Goal: Task Accomplishment & Management: Complete application form

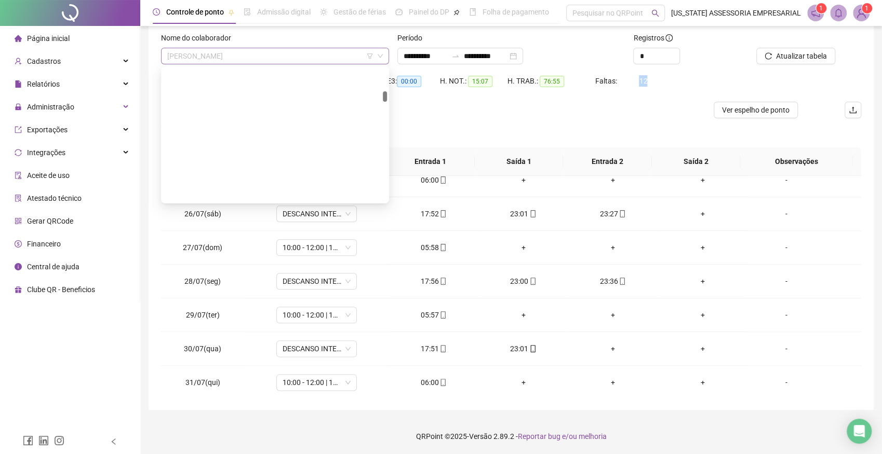
scroll to position [4519, 0]
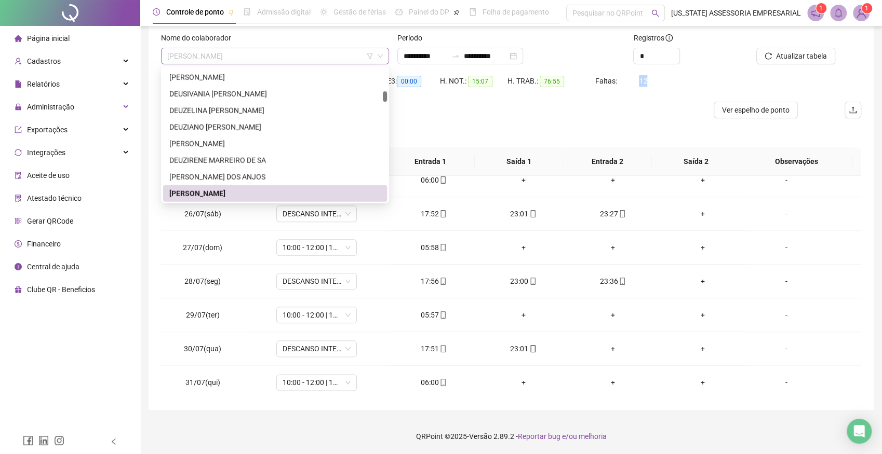
click at [269, 51] on span "[PERSON_NAME]" at bounding box center [274, 56] width 215 height 16
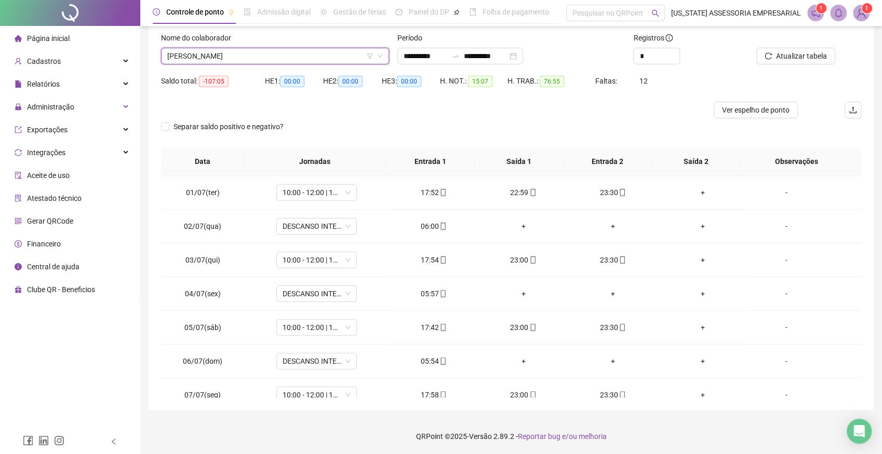
click at [294, 55] on span "[PERSON_NAME]" at bounding box center [274, 56] width 215 height 16
click at [269, 49] on span "[PERSON_NAME]" at bounding box center [274, 56] width 215 height 16
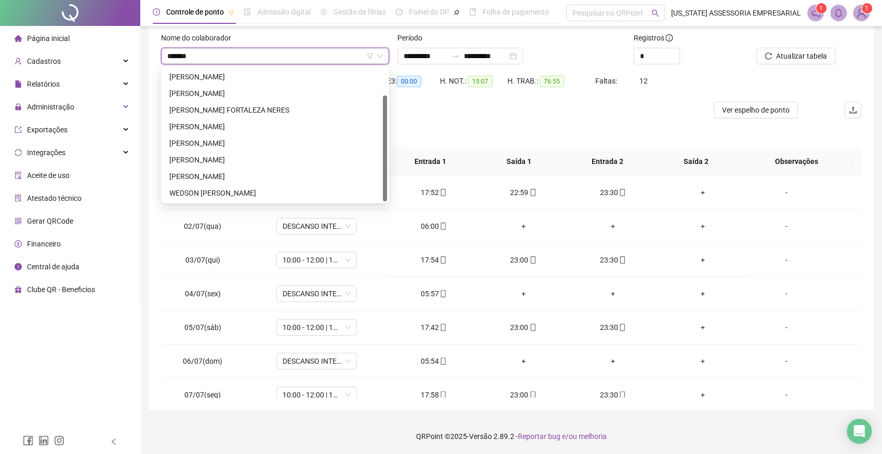
scroll to position [0, 0]
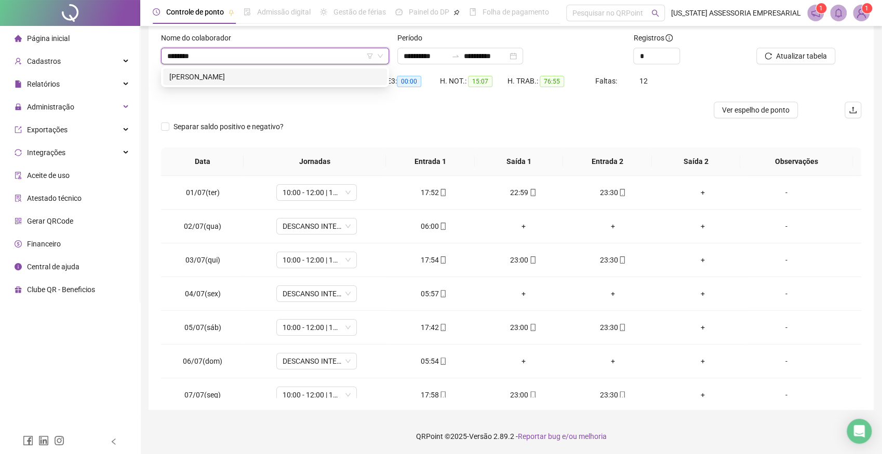
type input "*********"
click at [231, 78] on div "[PERSON_NAME]" at bounding box center [274, 76] width 211 height 11
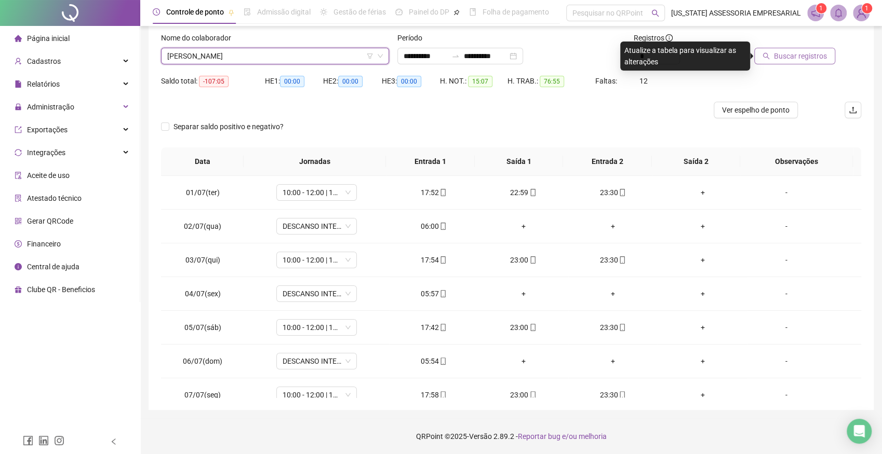
click at [807, 50] on span "Buscar registros" at bounding box center [800, 55] width 53 height 11
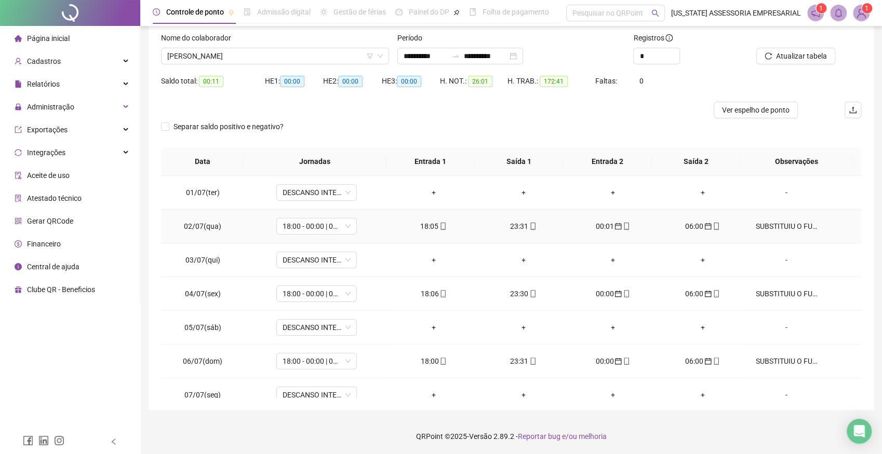
click at [788, 227] on div "SUBSTITUIU O FUNC. [PERSON_NAME]" at bounding box center [785, 226] width 61 height 11
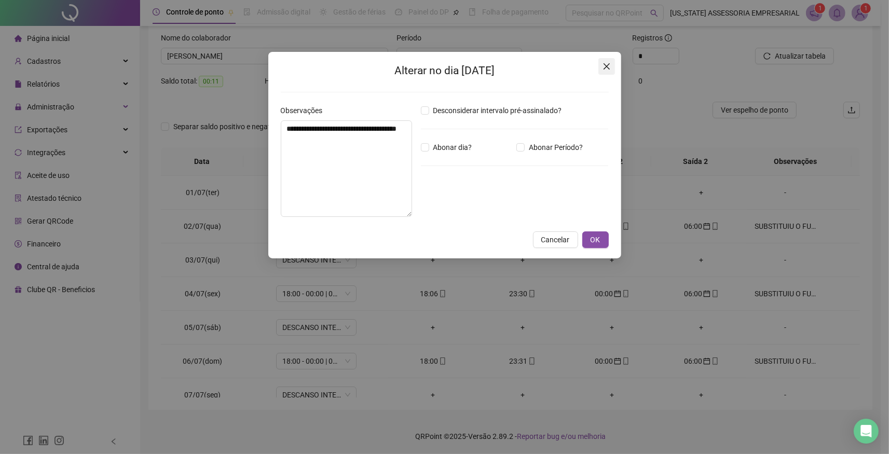
drag, startPoint x: 605, startPoint y: 64, endPoint x: 622, endPoint y: 94, distance: 33.9
click at [605, 65] on icon "close" at bounding box center [607, 66] width 8 height 8
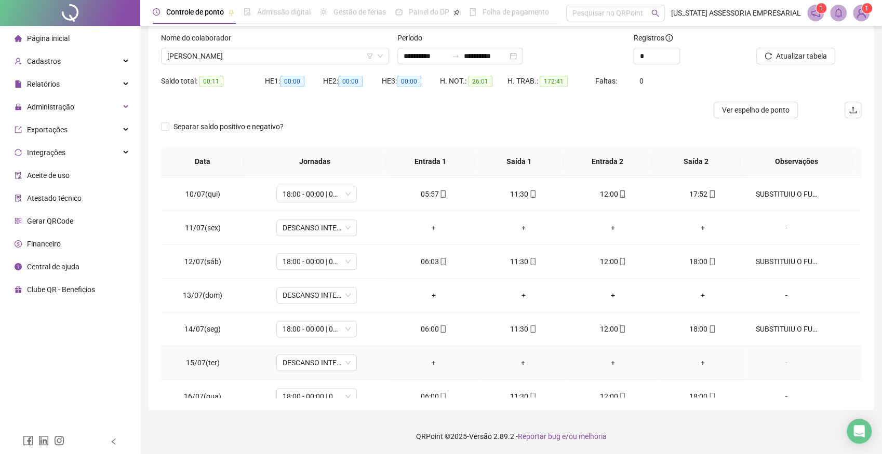
scroll to position [251, 0]
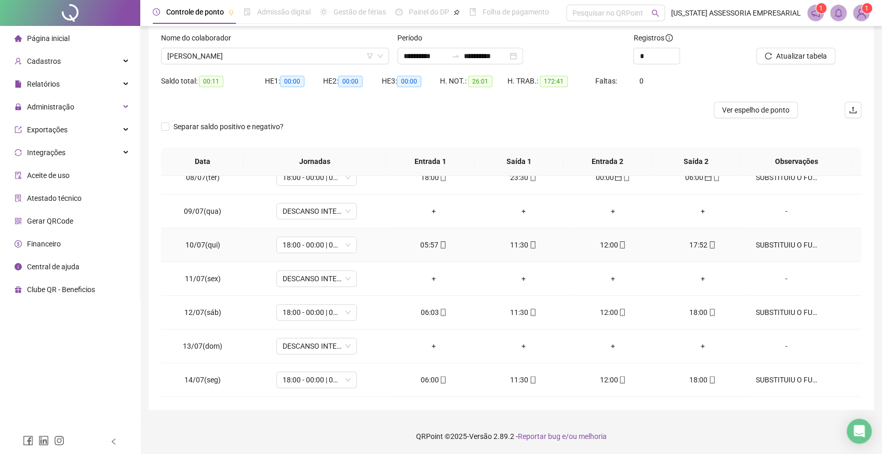
click at [778, 241] on div "SUBSTITUIU O FUNC. [PERSON_NAME]" at bounding box center [785, 244] width 61 height 11
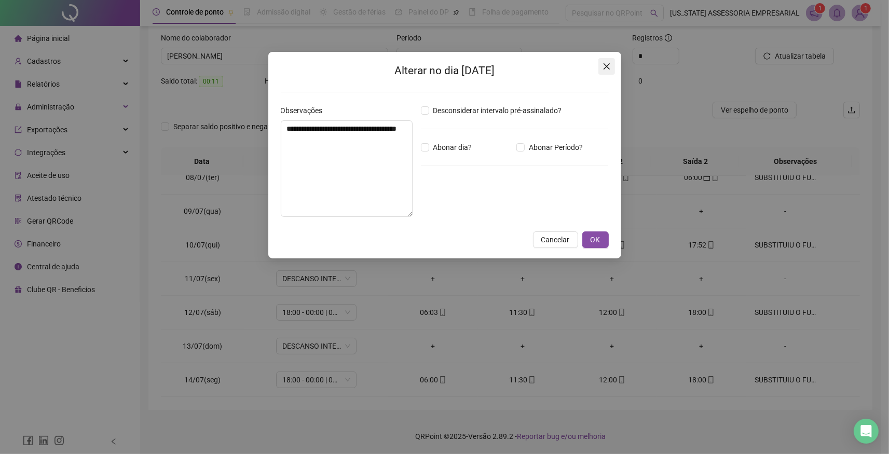
click at [608, 65] on icon "close" at bounding box center [607, 66] width 8 height 8
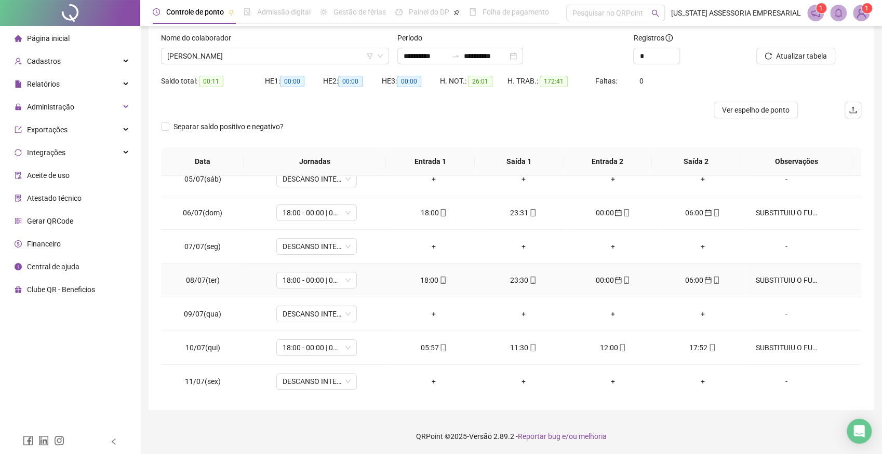
scroll to position [137, 0]
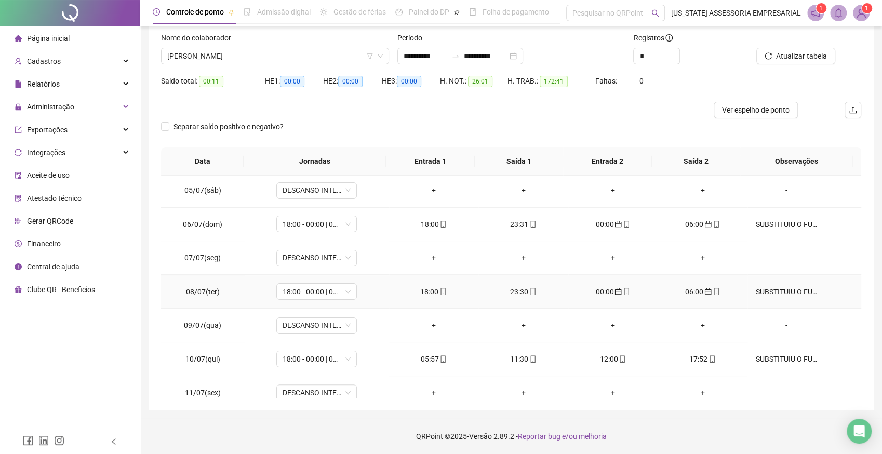
click at [769, 286] on div "SUBSTITUIU O FUNC. [PERSON_NAME]" at bounding box center [785, 291] width 61 height 11
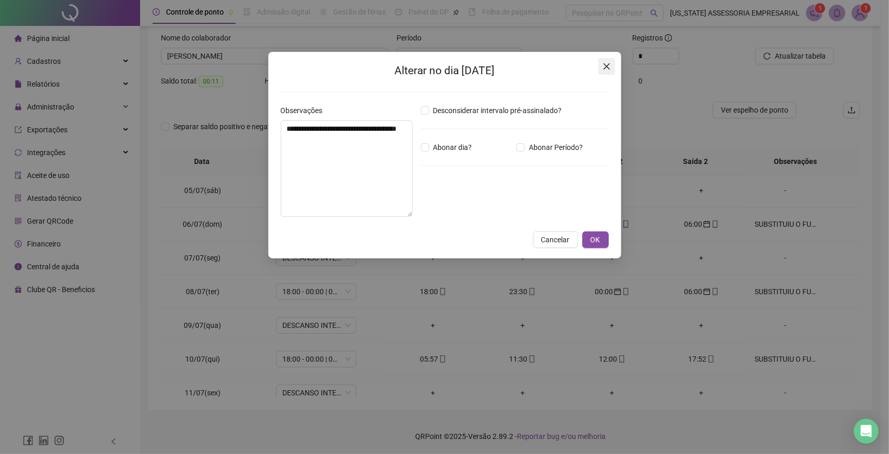
click at [611, 66] on span "Close" at bounding box center [607, 66] width 17 height 8
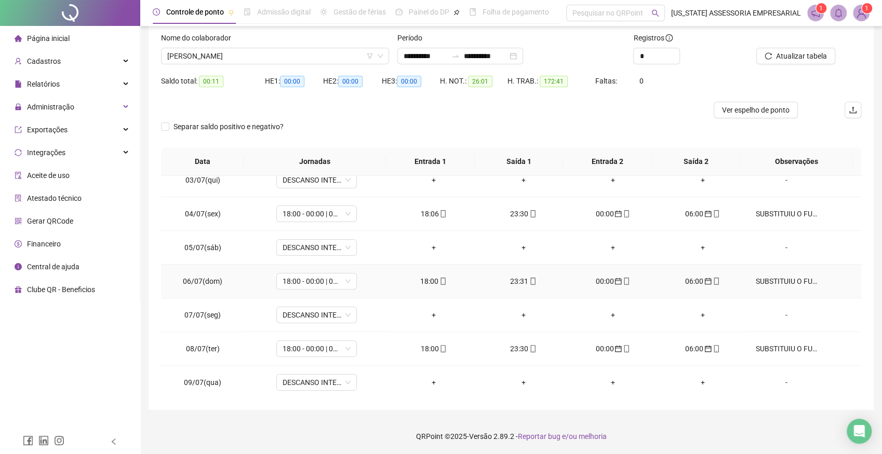
scroll to position [0, 0]
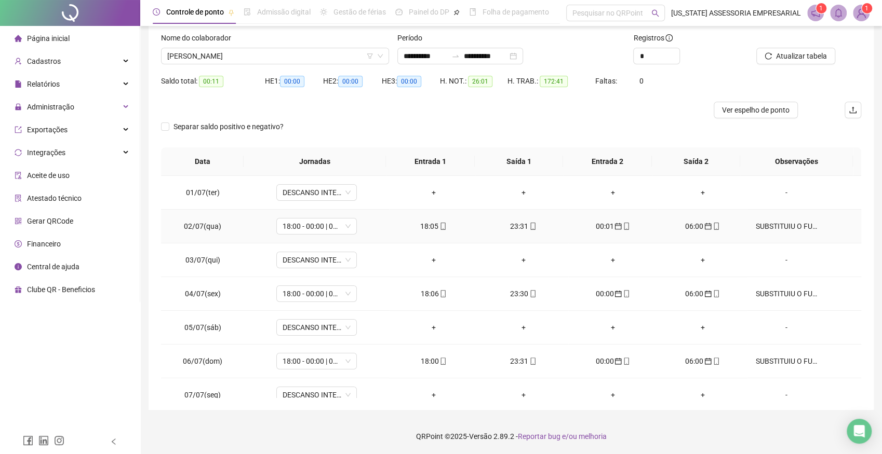
click at [782, 229] on div "SUBSTITUIU O FUNC. [PERSON_NAME]" at bounding box center [785, 226] width 61 height 11
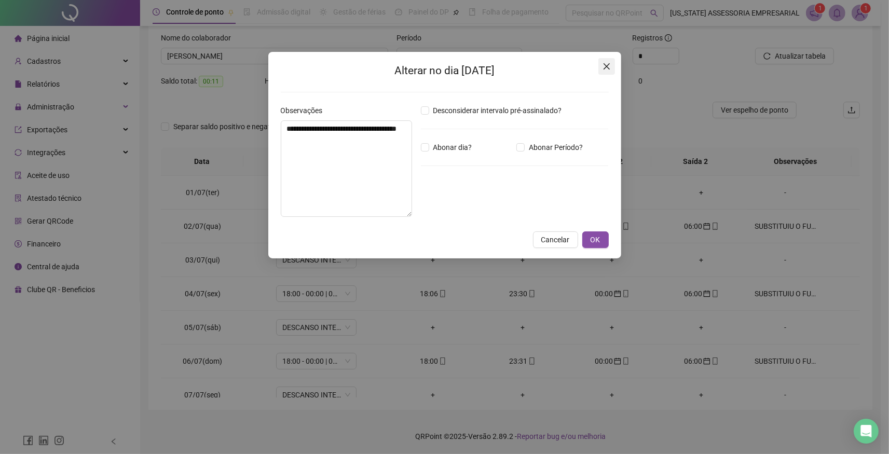
click at [603, 66] on icon "close" at bounding box center [607, 66] width 8 height 8
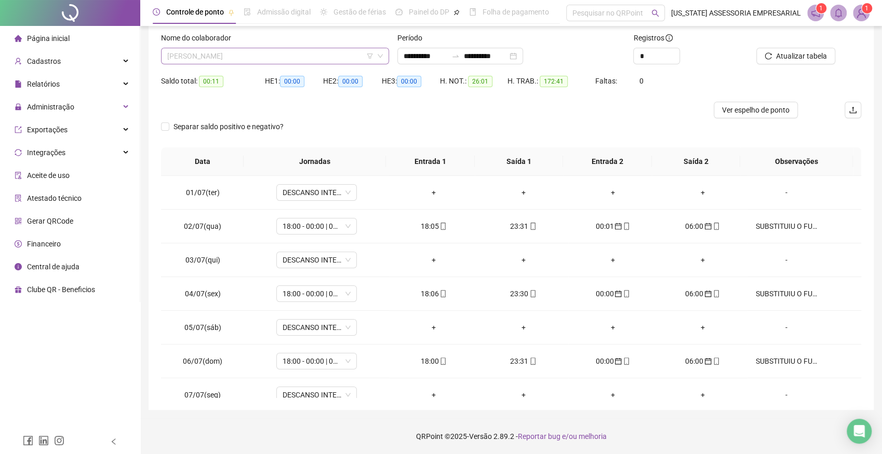
scroll to position [5715, 0]
click at [288, 55] on span "[PERSON_NAME]" at bounding box center [274, 56] width 215 height 16
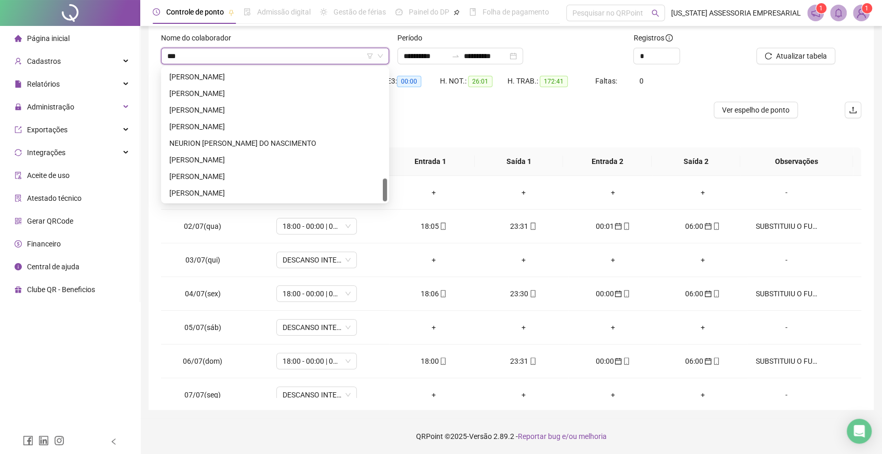
scroll to position [0, 0]
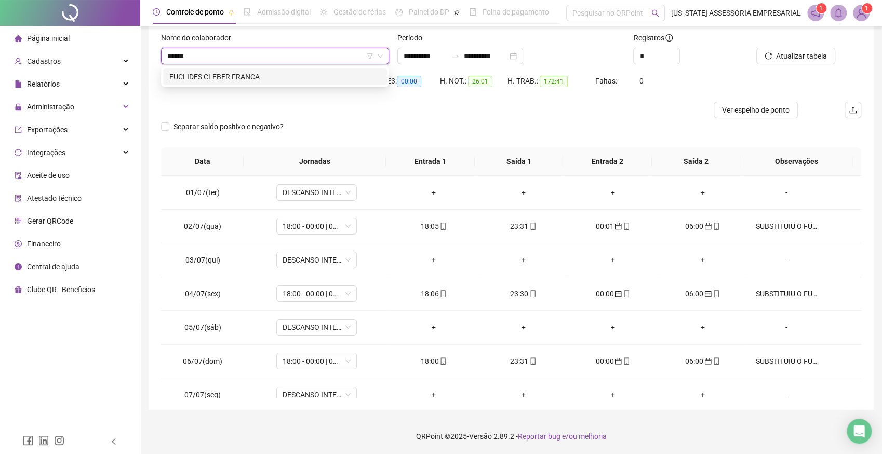
type input "*******"
click at [253, 78] on div "EUCLIDES CLEBER FRANCA" at bounding box center [274, 76] width 211 height 11
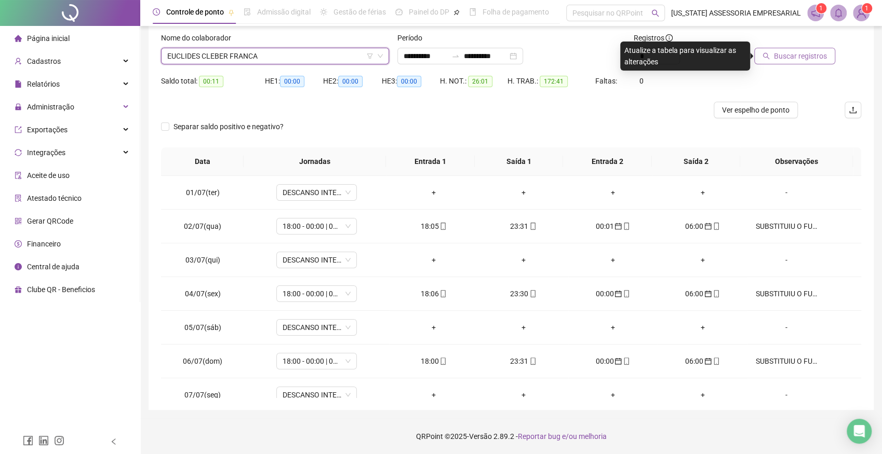
click at [816, 57] on span "Buscar registros" at bounding box center [800, 55] width 53 height 11
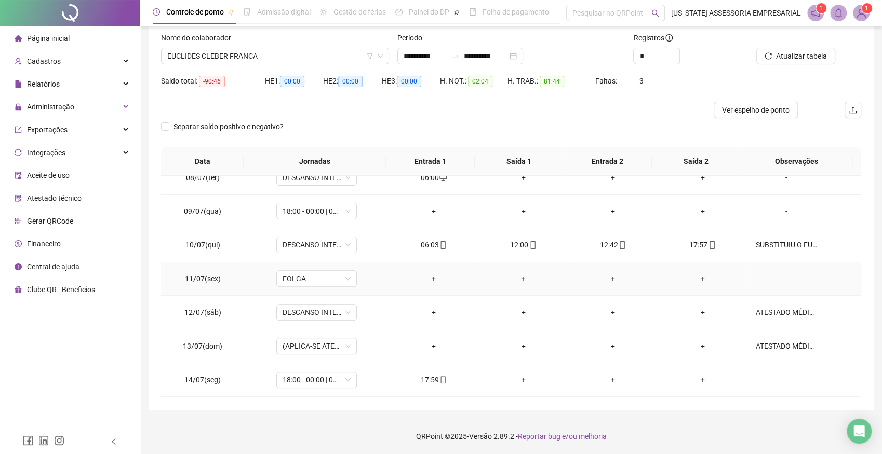
scroll to position [194, 0]
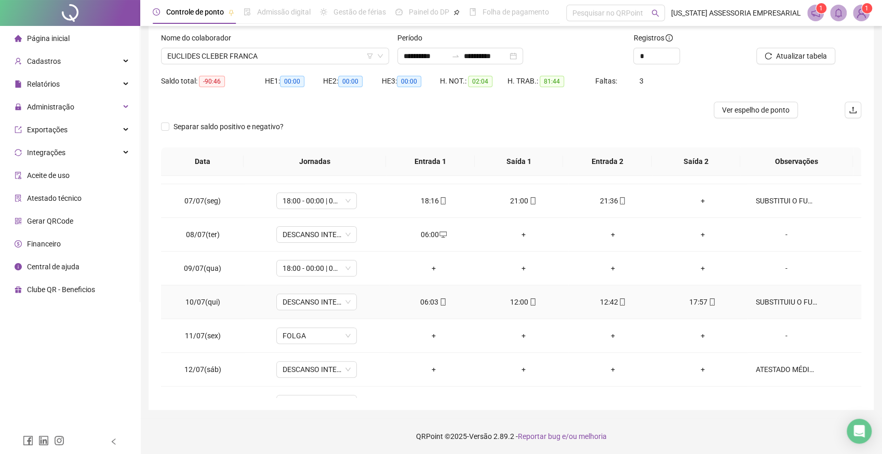
click at [781, 301] on div "SUBSTITUIU O FUNC. [PERSON_NAME]" at bounding box center [785, 301] width 61 height 11
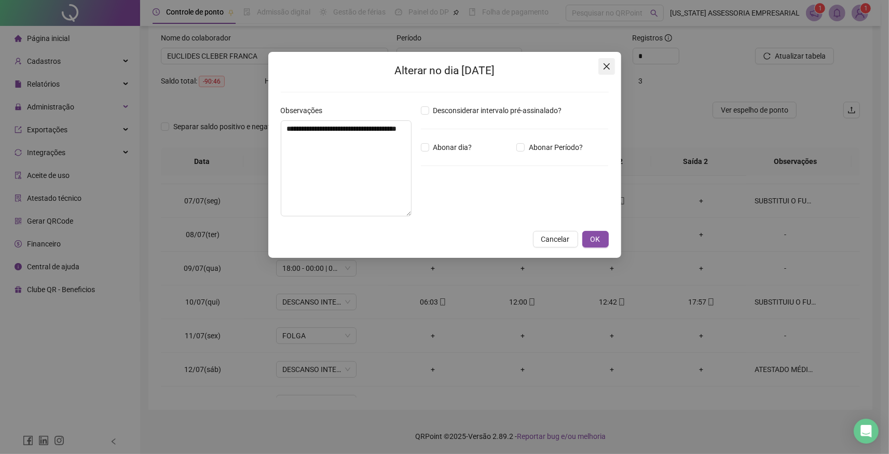
drag, startPoint x: 608, startPoint y: 63, endPoint x: 747, endPoint y: 201, distance: 196.1
click at [609, 63] on icon "close" at bounding box center [607, 66] width 8 height 8
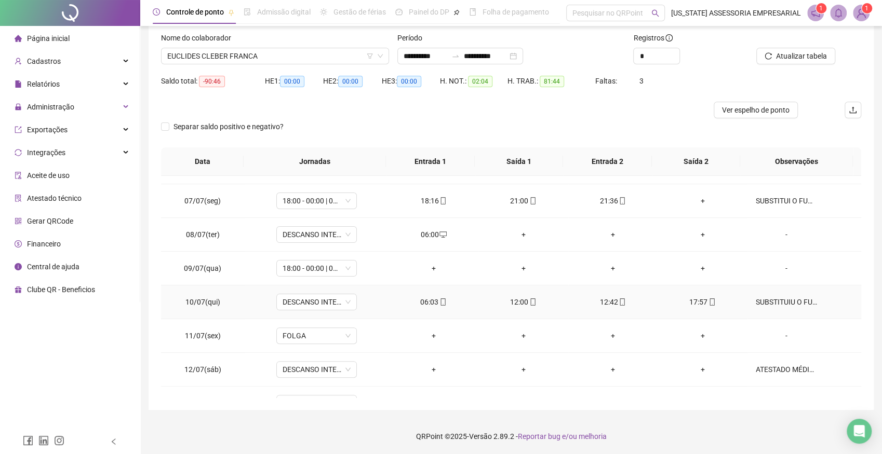
click at [780, 298] on div "SUBSTITUIU O FUNC. [PERSON_NAME]" at bounding box center [785, 301] width 61 height 11
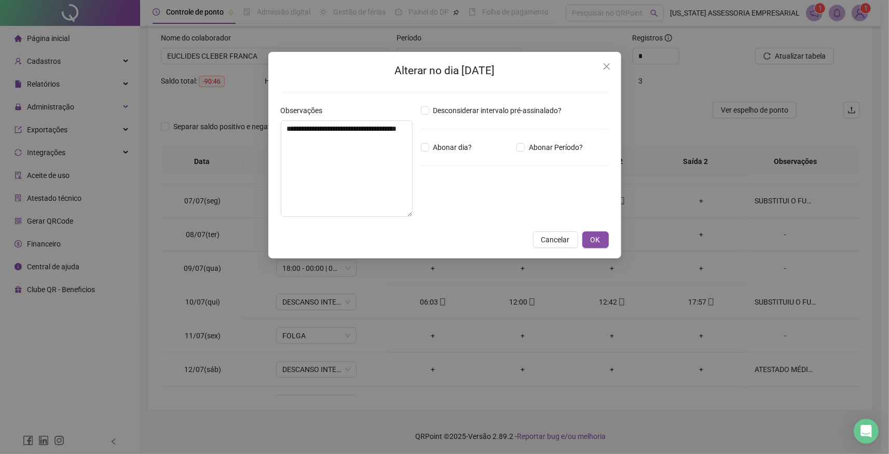
drag, startPoint x: 610, startPoint y: 66, endPoint x: 711, endPoint y: 159, distance: 137.4
click at [610, 66] on icon "close" at bounding box center [607, 66] width 8 height 8
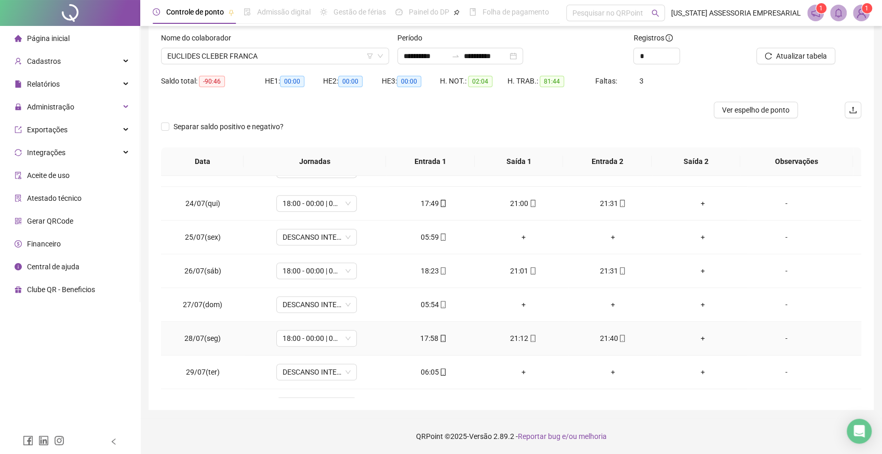
scroll to position [822, 0]
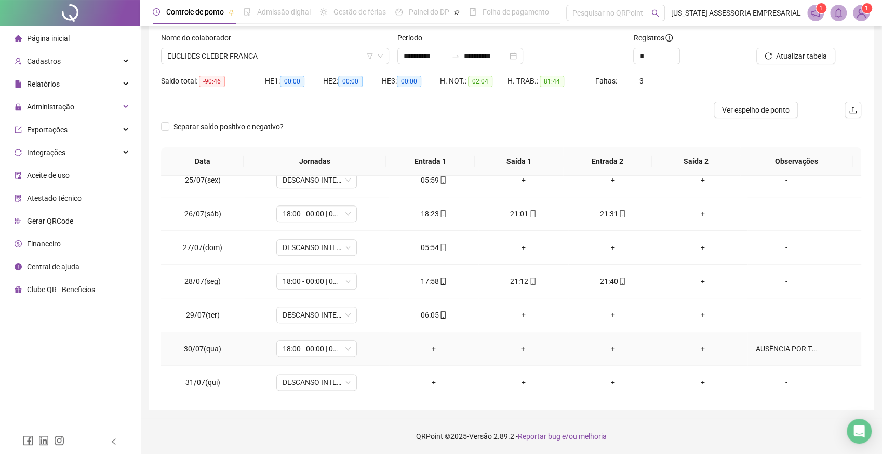
click at [784, 343] on div "AUSÊNCIA POR TROCA DE PLANTÃO COM [PERSON_NAME]" at bounding box center [785, 348] width 61 height 11
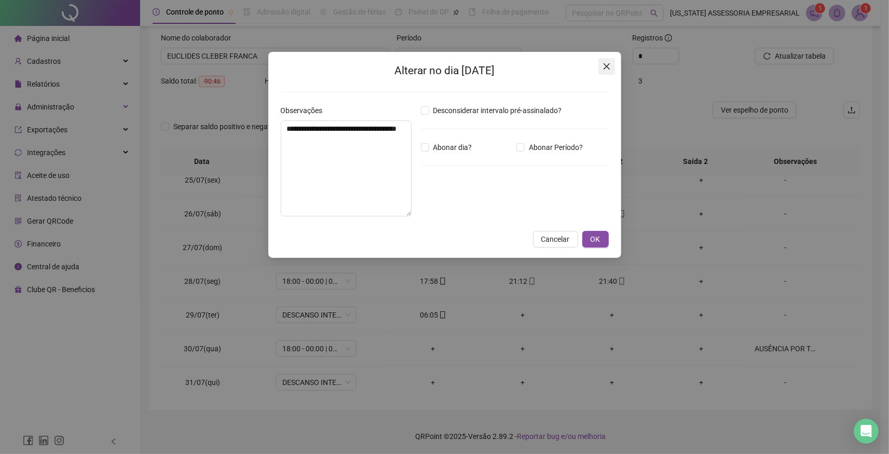
click at [606, 64] on icon "close" at bounding box center [607, 66] width 8 height 8
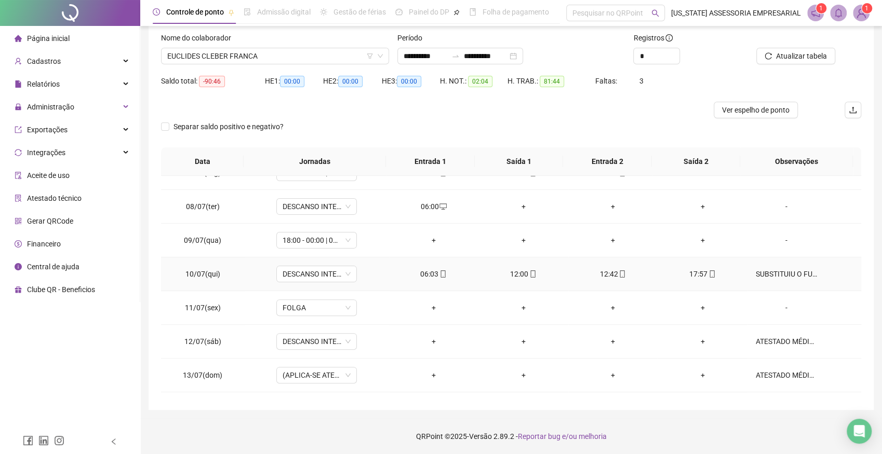
scroll to position [194, 0]
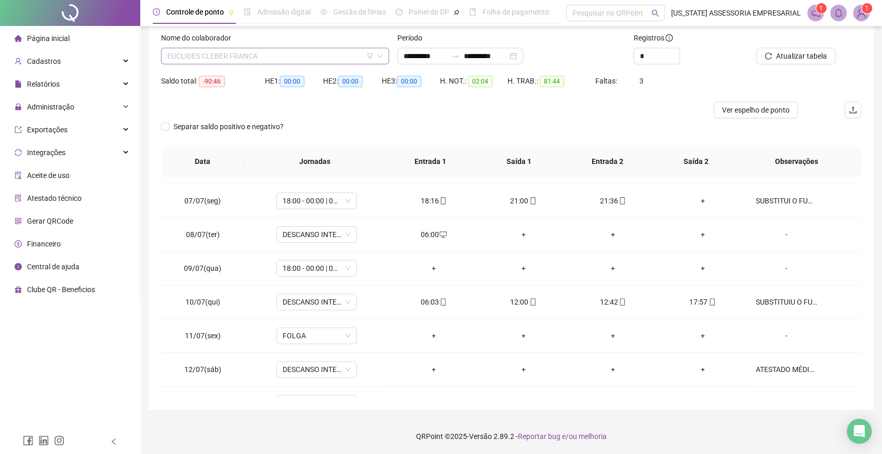
click at [277, 55] on span "EUCLIDES CLEBER FRANCA" at bounding box center [274, 56] width 215 height 16
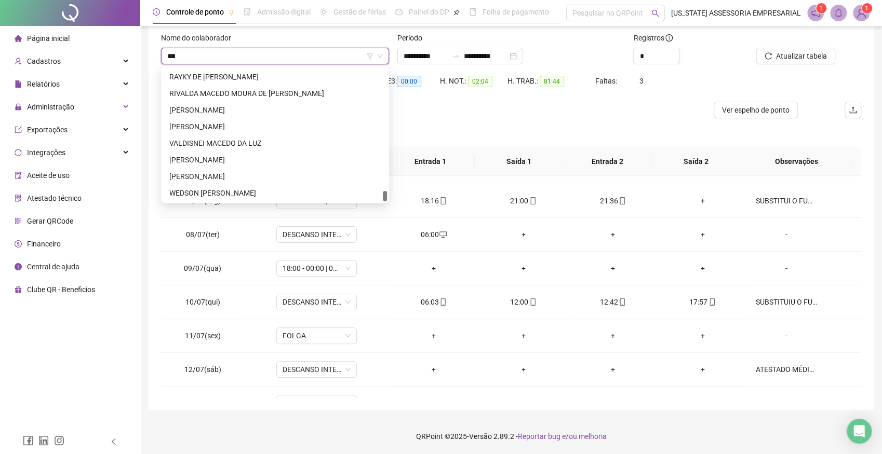
scroll to position [33, 0]
type input "****"
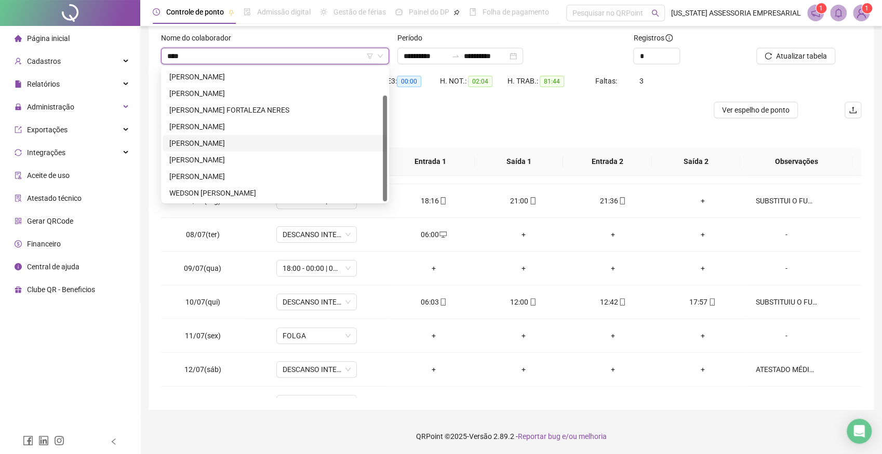
click at [211, 140] on div "[PERSON_NAME]" at bounding box center [274, 143] width 211 height 11
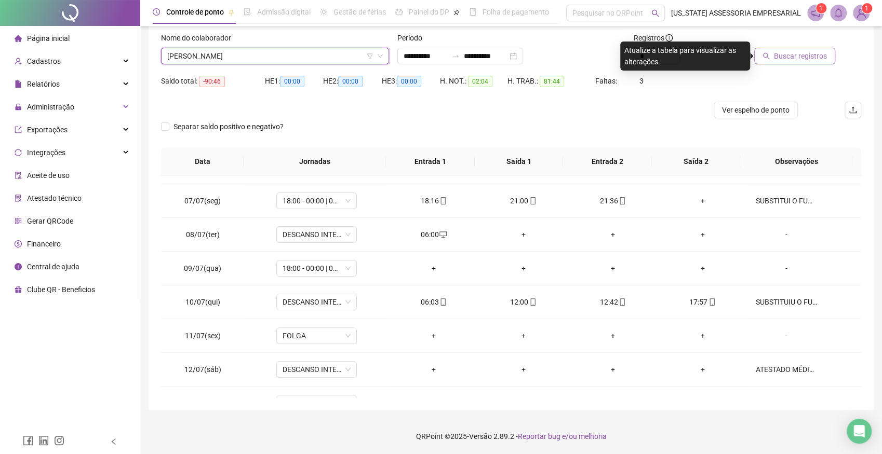
click at [794, 55] on span "Buscar registros" at bounding box center [800, 55] width 53 height 11
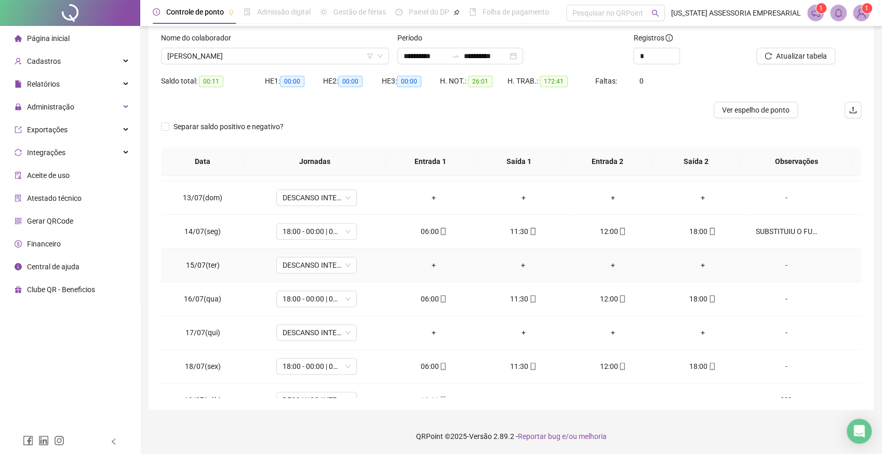
scroll to position [457, 0]
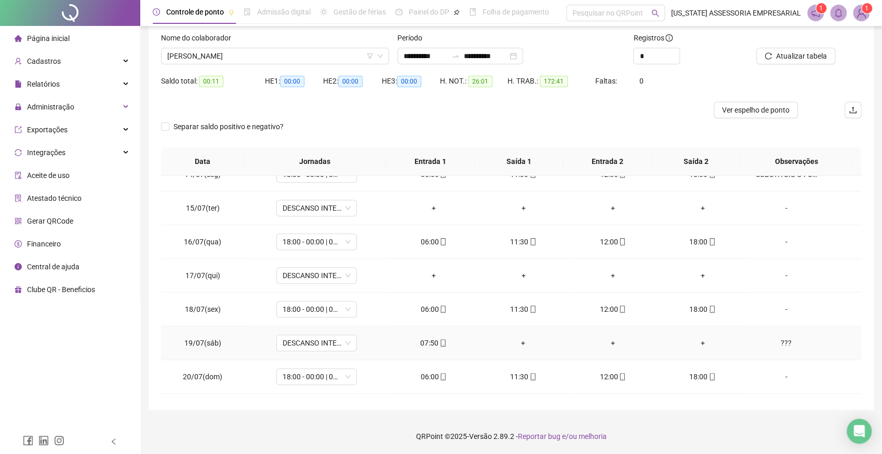
click at [778, 342] on div "???" at bounding box center [785, 342] width 61 height 11
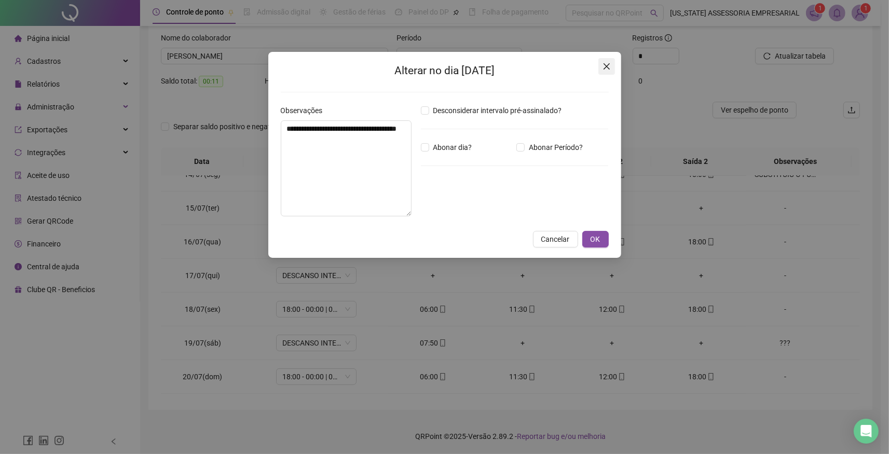
click at [604, 65] on icon "close" at bounding box center [607, 66] width 8 height 8
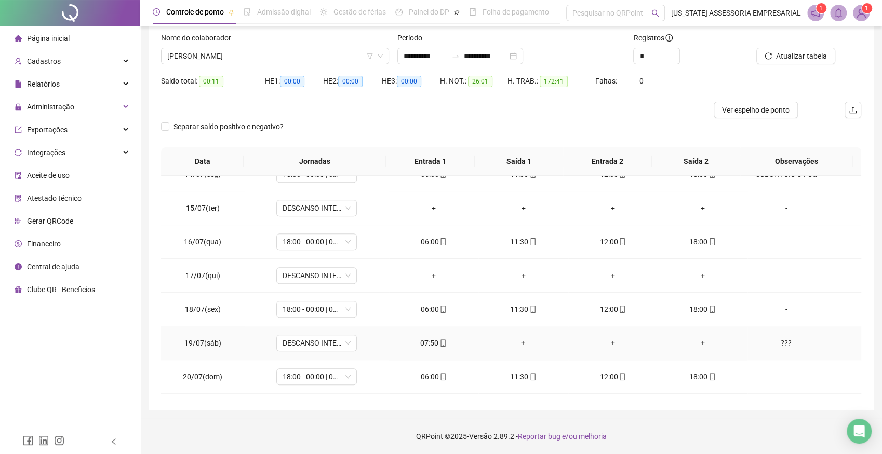
click at [424, 341] on div "07:50" at bounding box center [433, 342] width 73 height 11
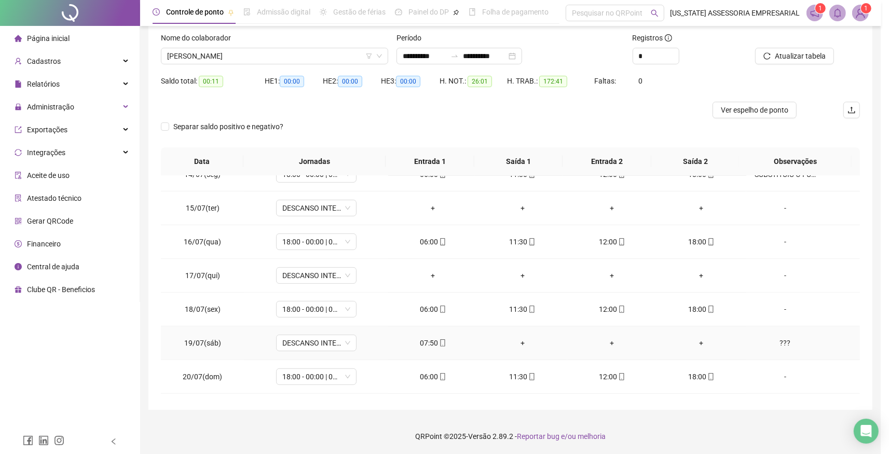
type input "**********"
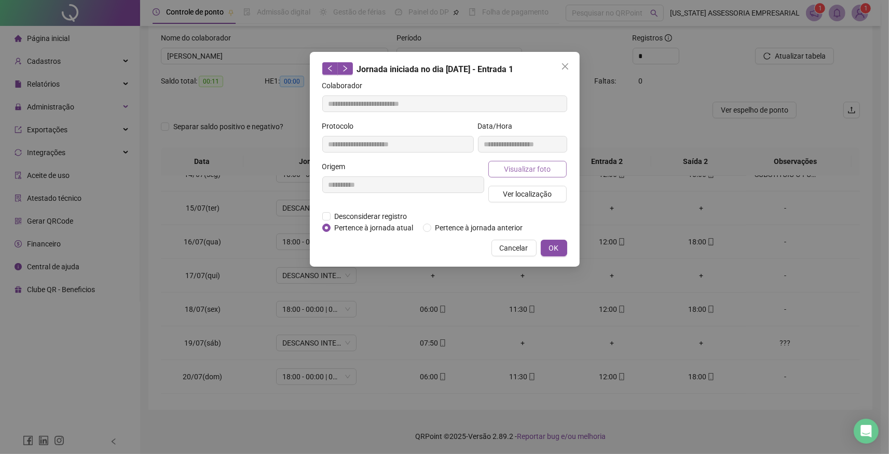
click at [539, 166] on span "Visualizar foto" at bounding box center [527, 169] width 47 height 11
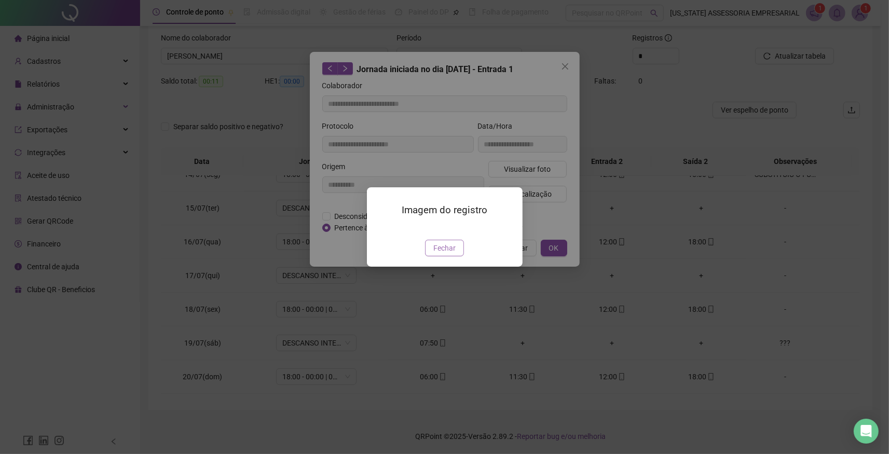
click at [453, 254] on span "Fechar" at bounding box center [445, 247] width 22 height 11
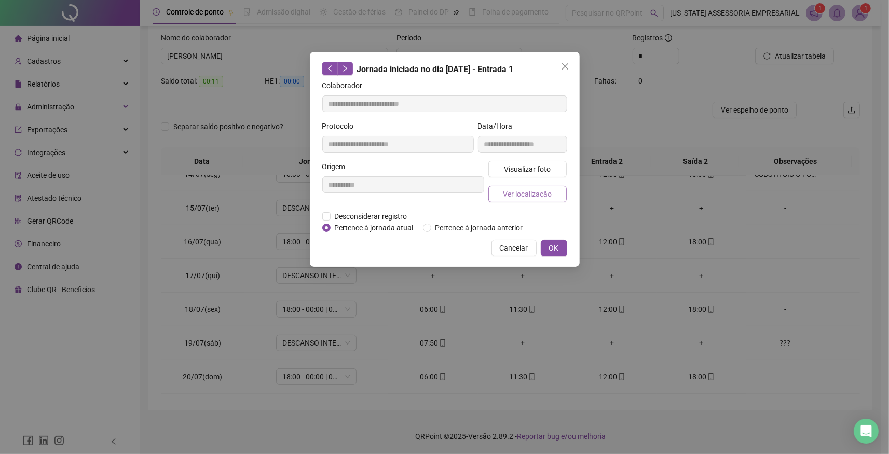
click at [538, 197] on span "Ver localização" at bounding box center [527, 193] width 49 height 11
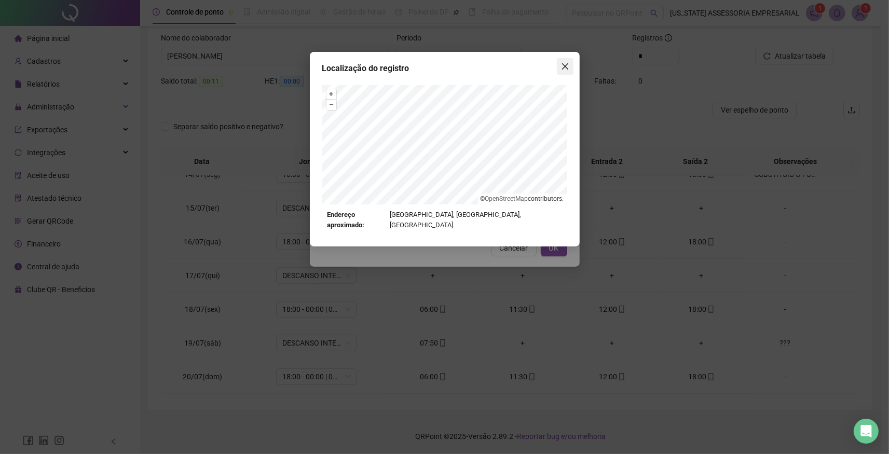
click at [563, 67] on icon "close" at bounding box center [565, 66] width 8 height 8
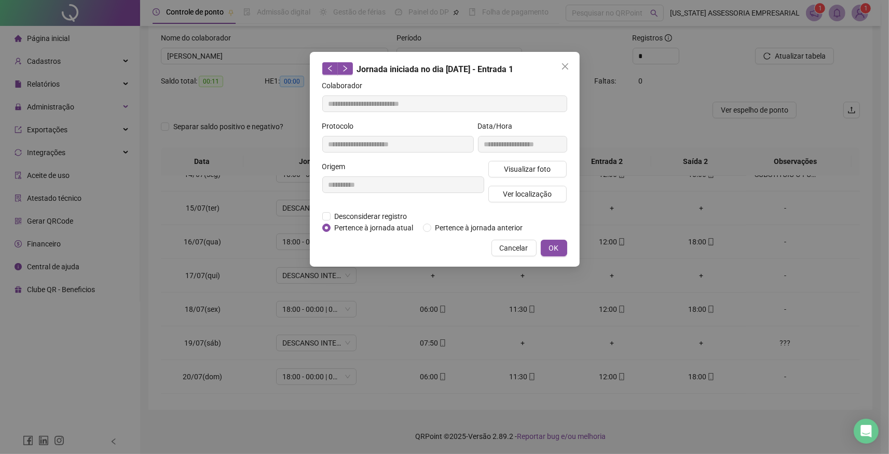
click at [513, 247] on span "Cancelar" at bounding box center [514, 247] width 29 height 11
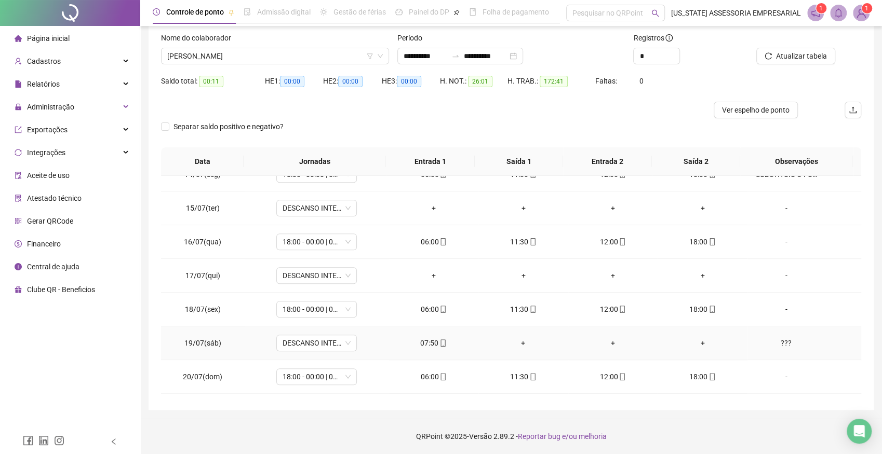
click at [776, 342] on div "???" at bounding box center [785, 342] width 61 height 11
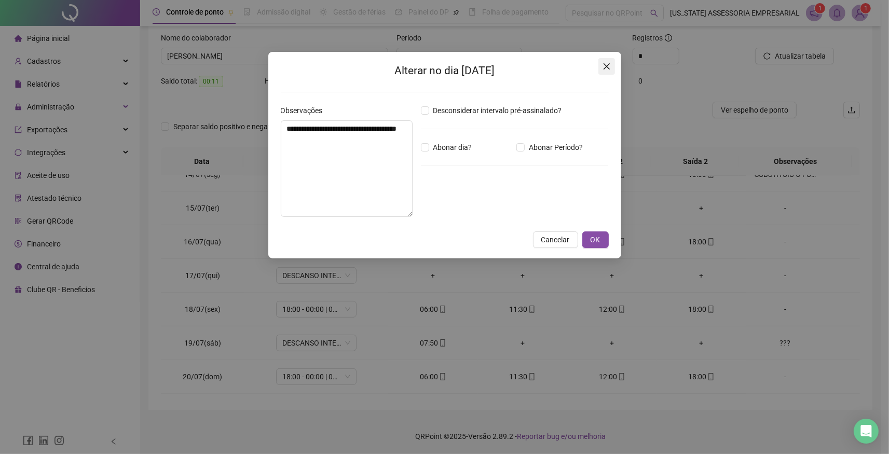
click at [606, 69] on icon "close" at bounding box center [607, 66] width 8 height 8
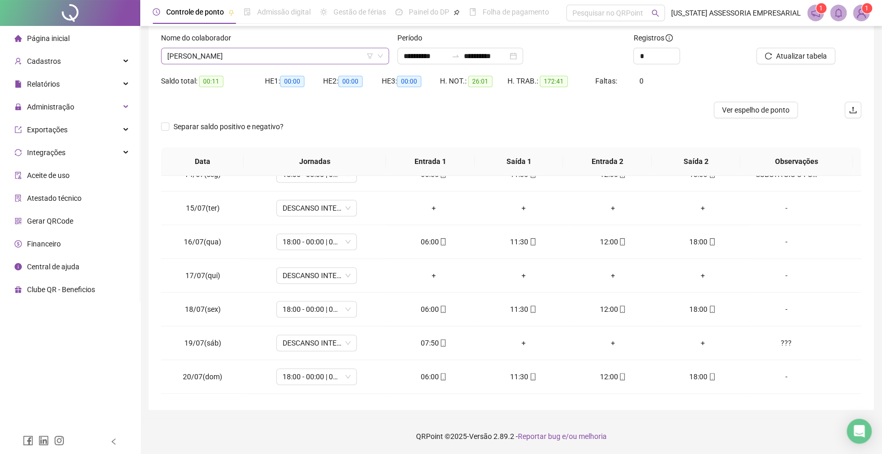
scroll to position [5715, 0]
click at [295, 54] on span "[PERSON_NAME]" at bounding box center [274, 56] width 215 height 16
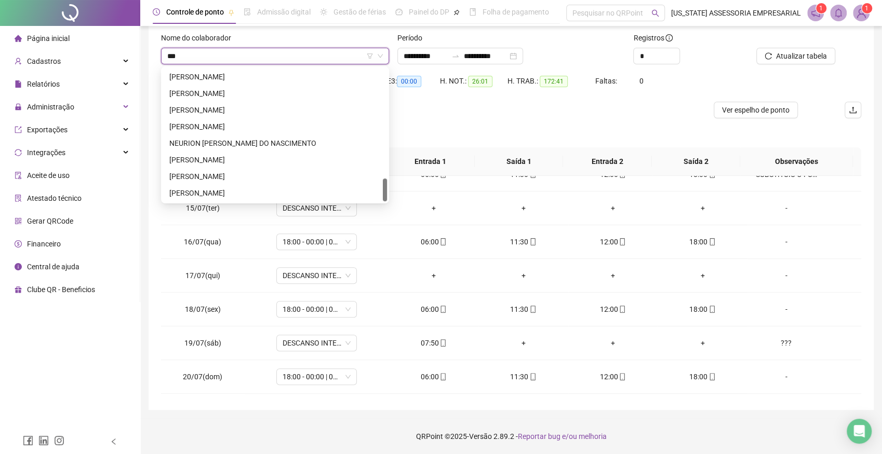
scroll to position [0, 0]
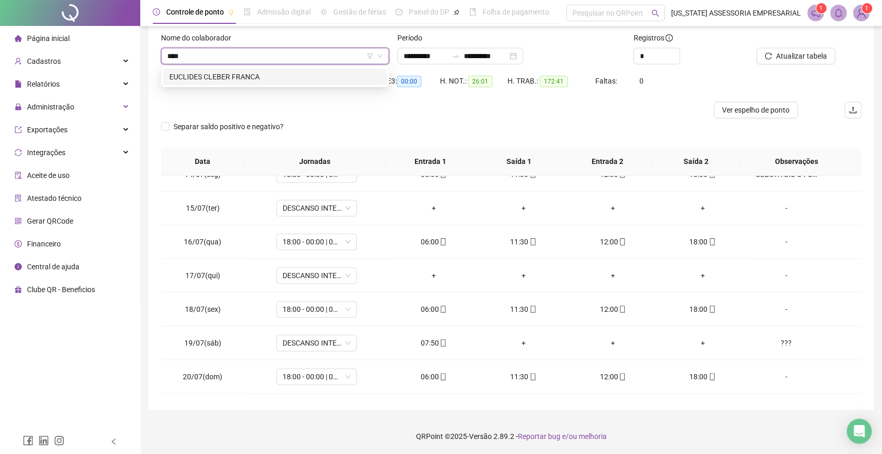
type input "*****"
drag, startPoint x: 245, startPoint y: 77, endPoint x: 465, endPoint y: 76, distance: 220.7
click at [244, 77] on div "EUCLIDES CLEBER FRANCA" at bounding box center [274, 76] width 211 height 11
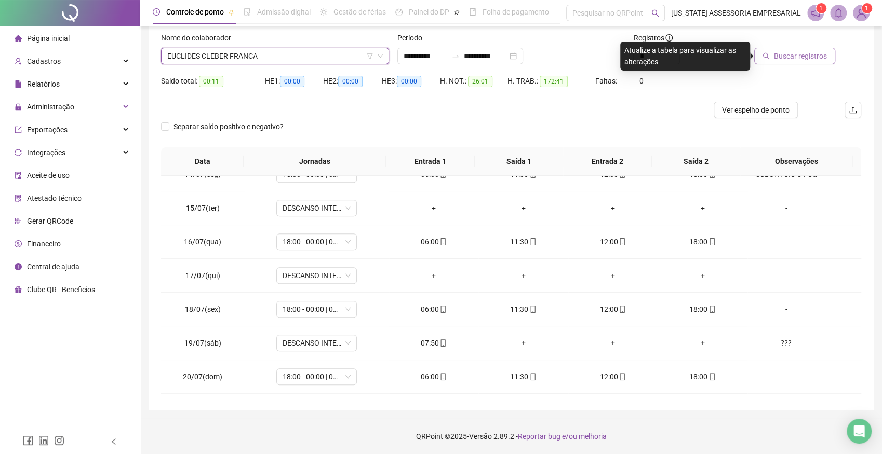
click at [814, 55] on span "Buscar registros" at bounding box center [800, 55] width 53 height 11
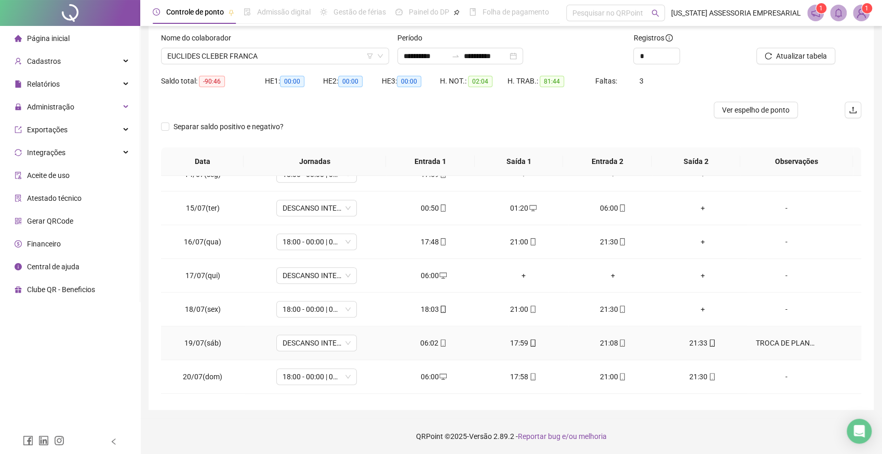
click at [762, 341] on div "TROCA DE PLANTÃO COM [PERSON_NAME]" at bounding box center [785, 342] width 61 height 11
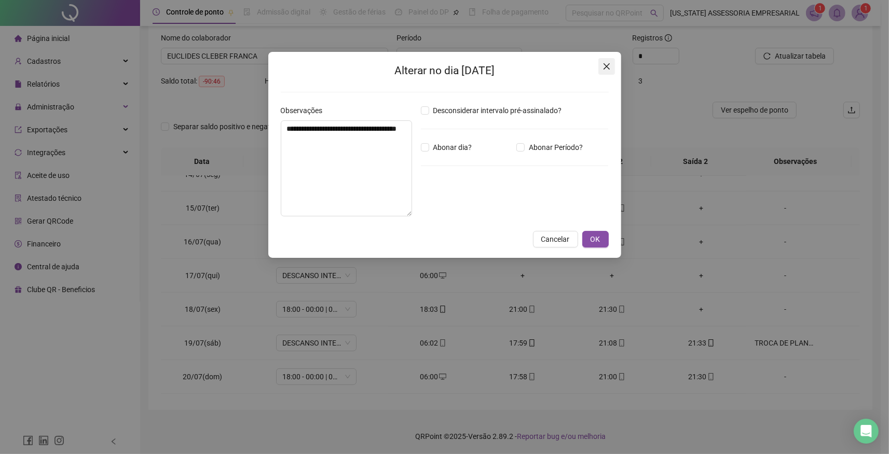
click at [609, 64] on icon "close" at bounding box center [607, 66] width 8 height 8
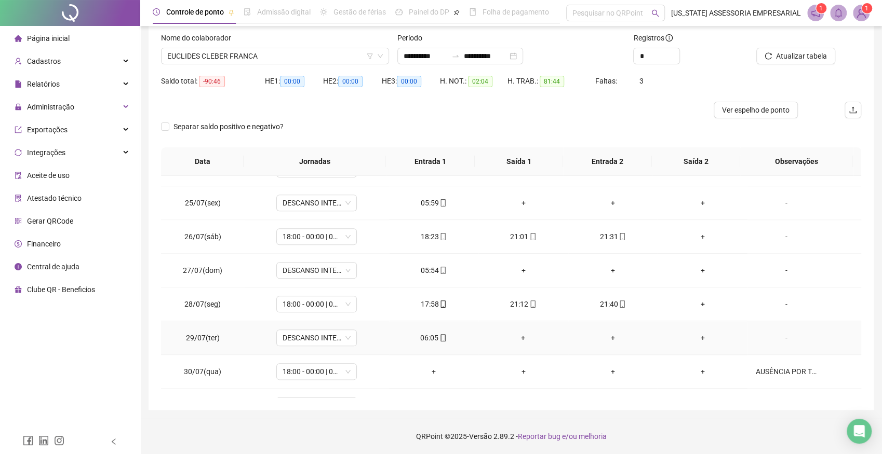
scroll to position [822, 0]
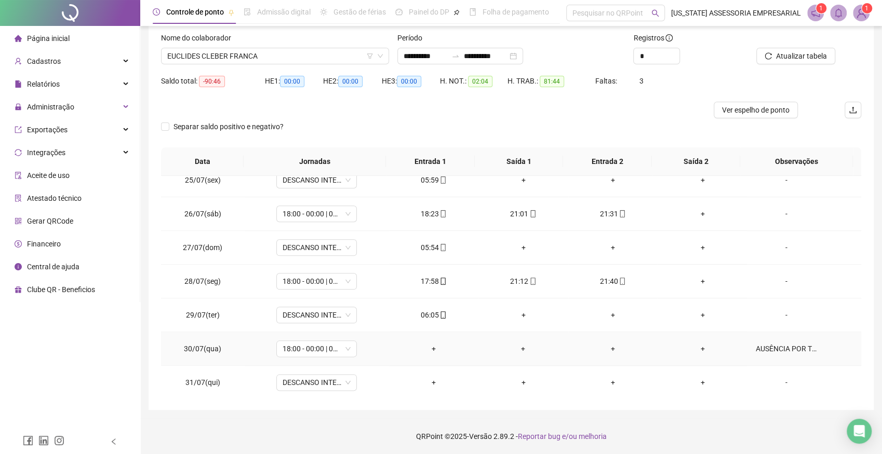
click at [783, 346] on div "AUSÊNCIA POR TROCA DE PLANTÃO COM [PERSON_NAME]" at bounding box center [785, 348] width 61 height 11
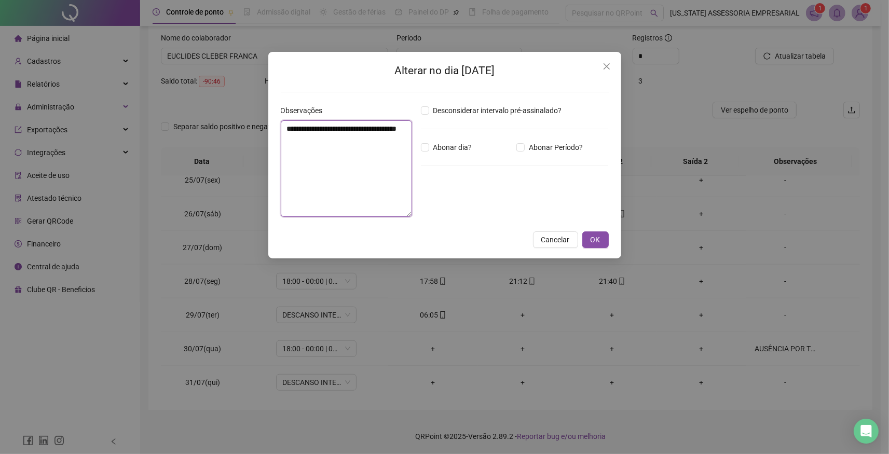
drag, startPoint x: 287, startPoint y: 128, endPoint x: 408, endPoint y: 126, distance: 121.0
click at [408, 126] on textarea "**********" at bounding box center [347, 168] width 132 height 97
type textarea "**********"
drag, startPoint x: 614, startPoint y: 65, endPoint x: 591, endPoint y: 81, distance: 28.1
click at [611, 67] on span "Close" at bounding box center [607, 66] width 17 height 8
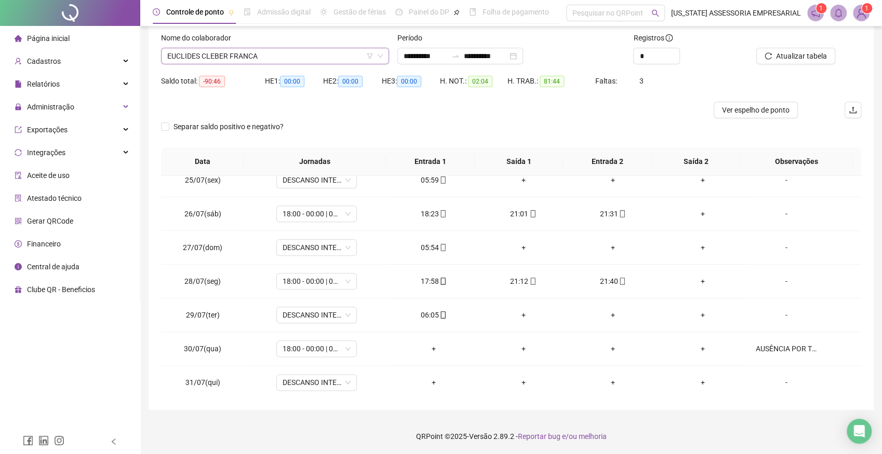
click at [259, 55] on span "EUCLIDES CLEBER FRANCA" at bounding box center [274, 56] width 215 height 16
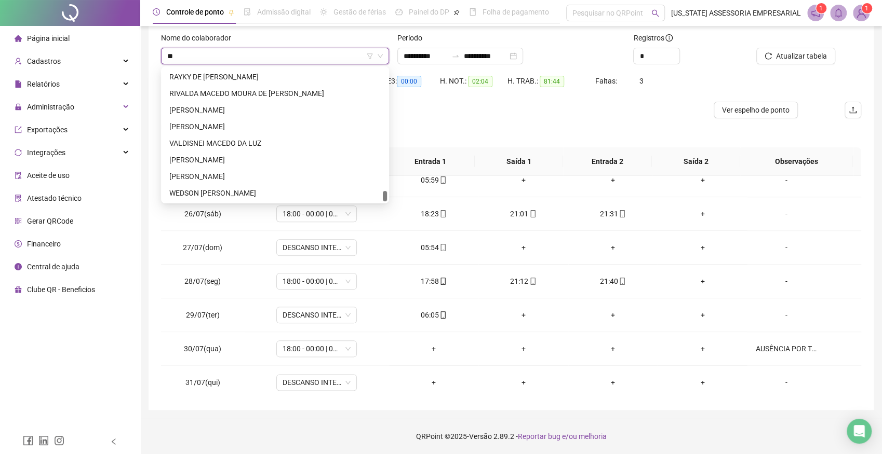
type input "***"
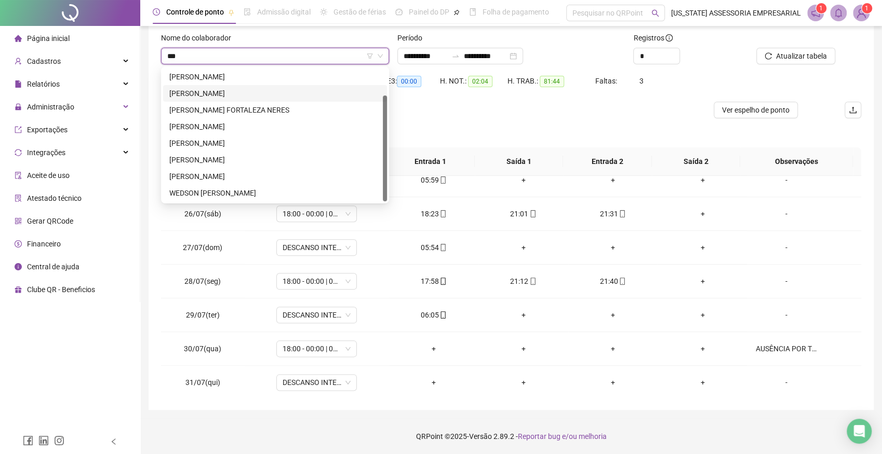
click at [214, 92] on div "[PERSON_NAME]" at bounding box center [274, 93] width 211 height 11
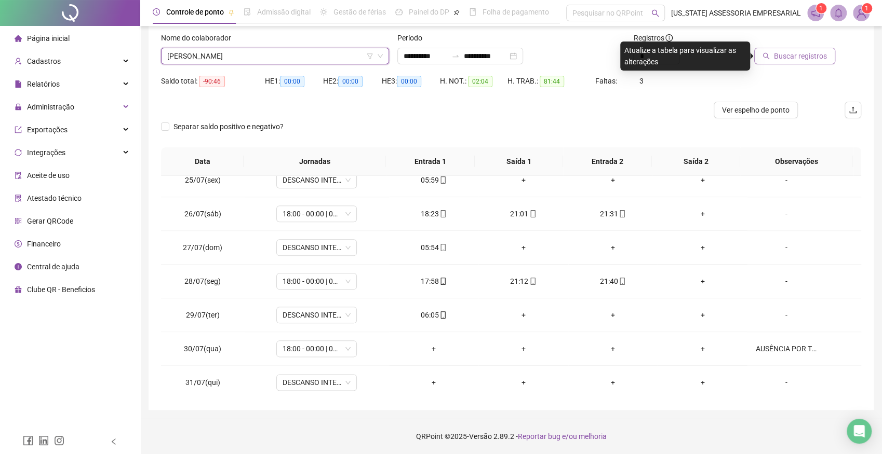
click at [787, 50] on span "Buscar registros" at bounding box center [800, 55] width 53 height 11
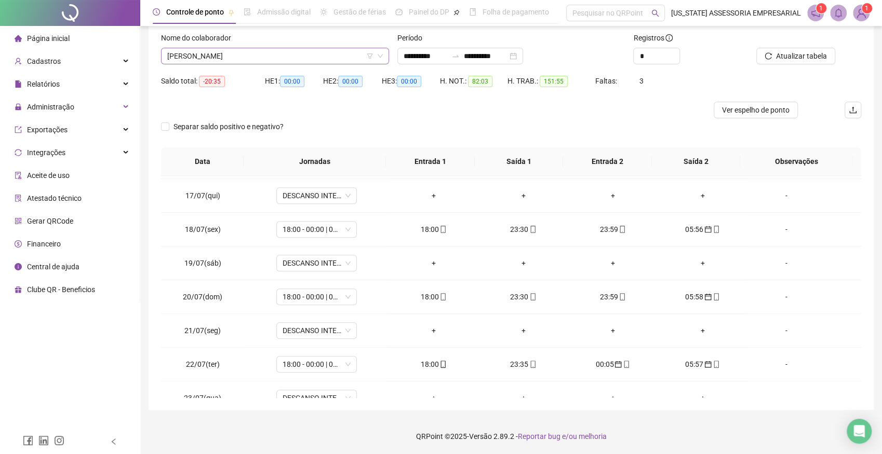
scroll to position [5666, 0]
click at [294, 52] on span "[PERSON_NAME]" at bounding box center [274, 56] width 215 height 16
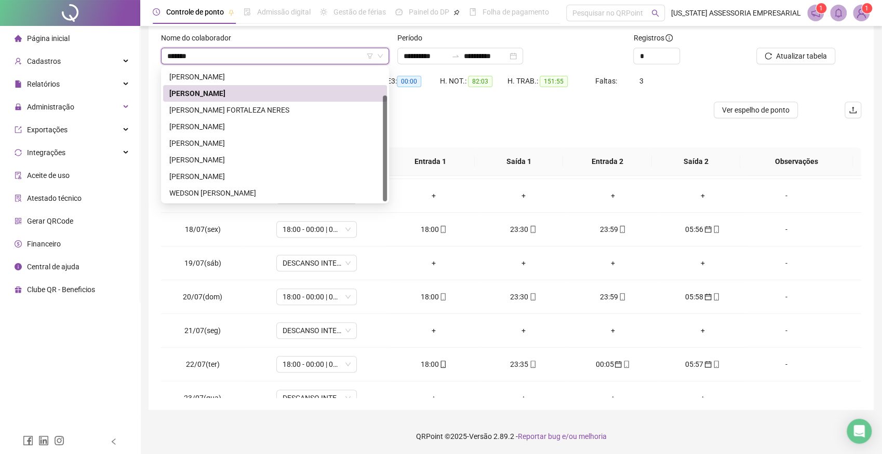
scroll to position [0, 0]
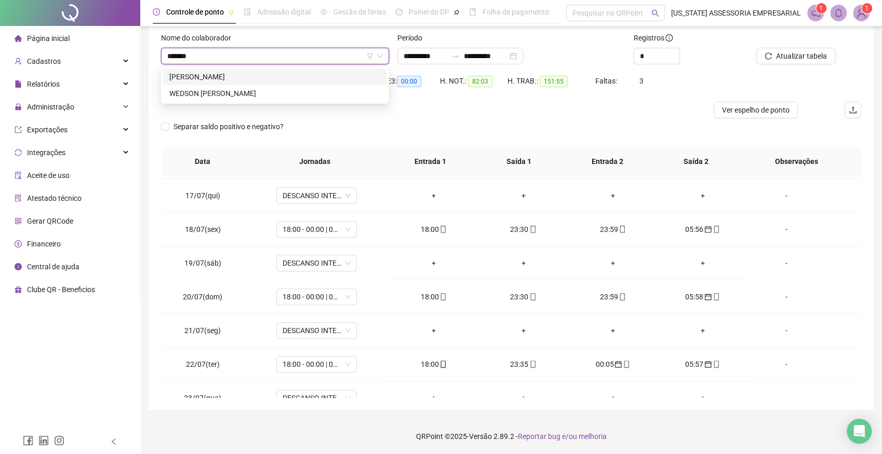
type input "********"
click at [291, 74] on div "[PERSON_NAME]" at bounding box center [275, 77] width 224 height 17
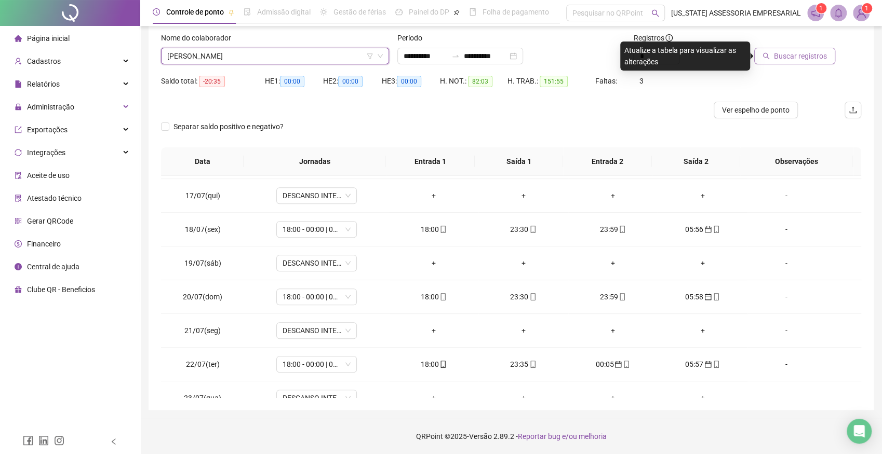
click at [786, 56] on span "Buscar registros" at bounding box center [800, 55] width 53 height 11
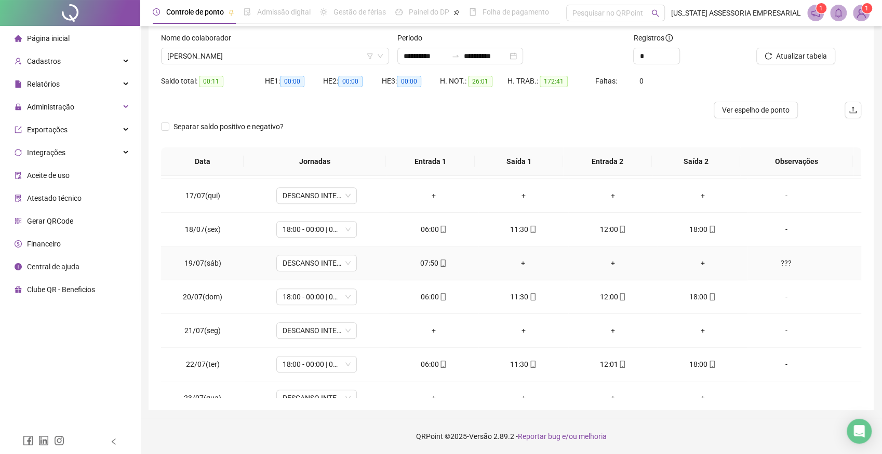
click at [786, 258] on div "???" at bounding box center [785, 263] width 61 height 11
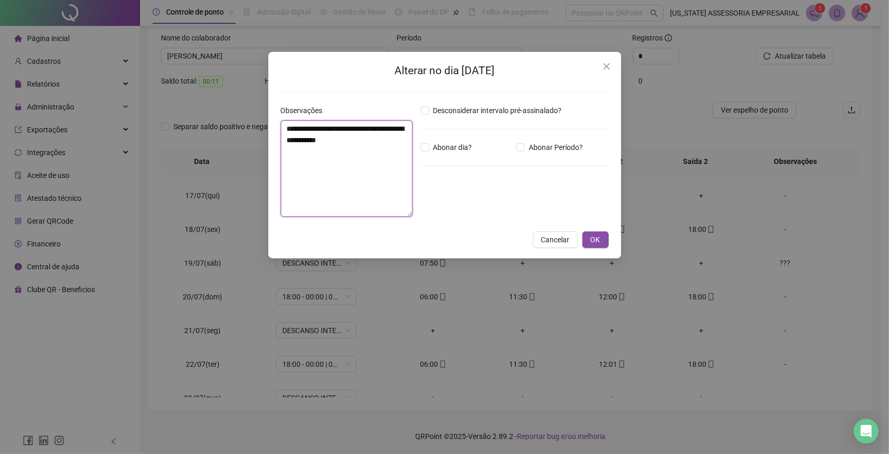
click at [324, 138] on textarea "***" at bounding box center [347, 168] width 132 height 97
click at [606, 64] on icon "close" at bounding box center [607, 66] width 8 height 8
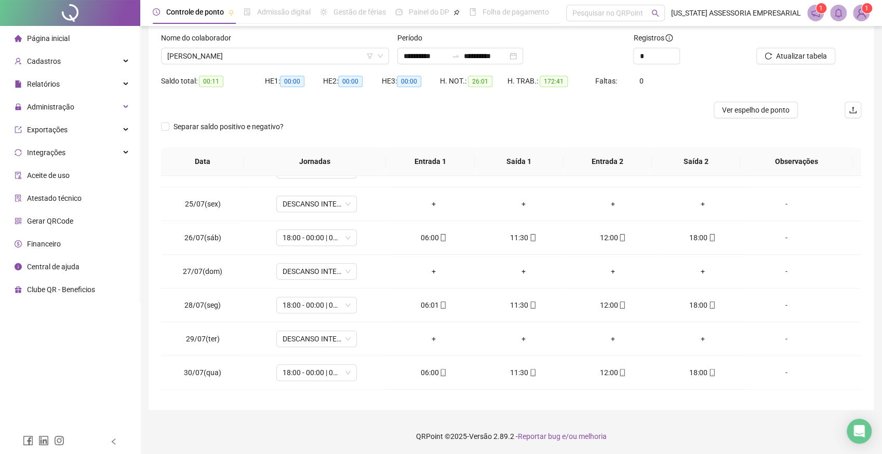
scroll to position [822, 0]
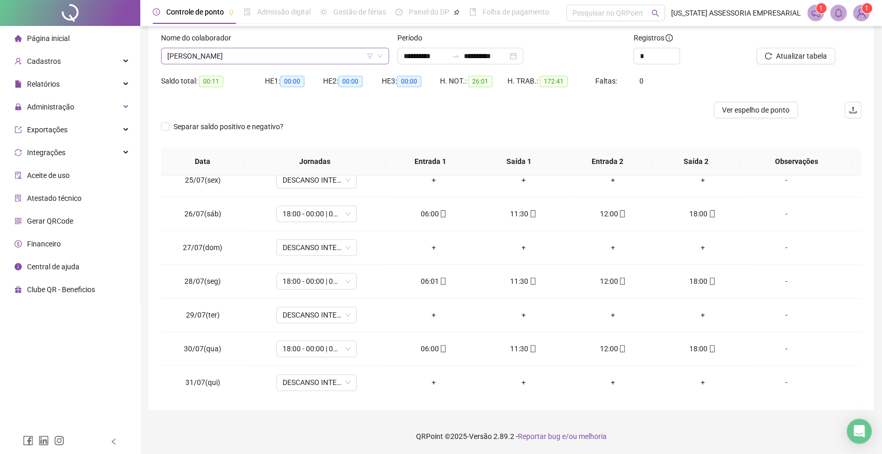
click at [302, 52] on span "[PERSON_NAME]" at bounding box center [274, 56] width 215 height 16
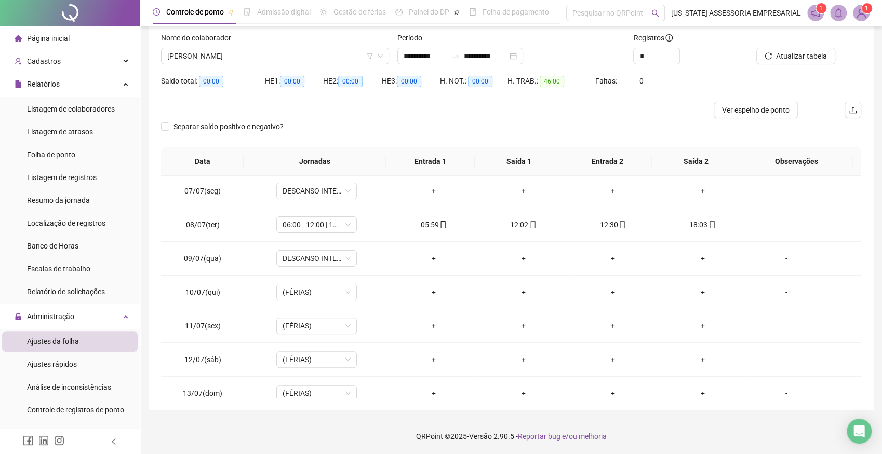
scroll to position [194, 0]
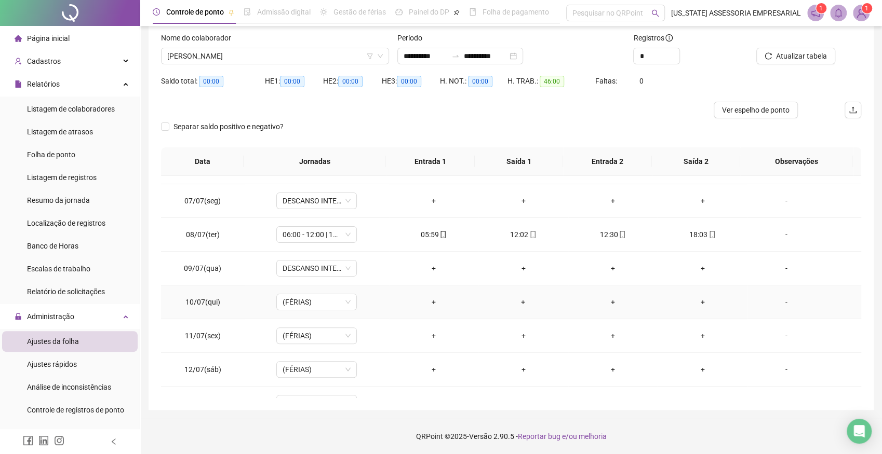
click at [780, 303] on div "-" at bounding box center [785, 301] width 61 height 11
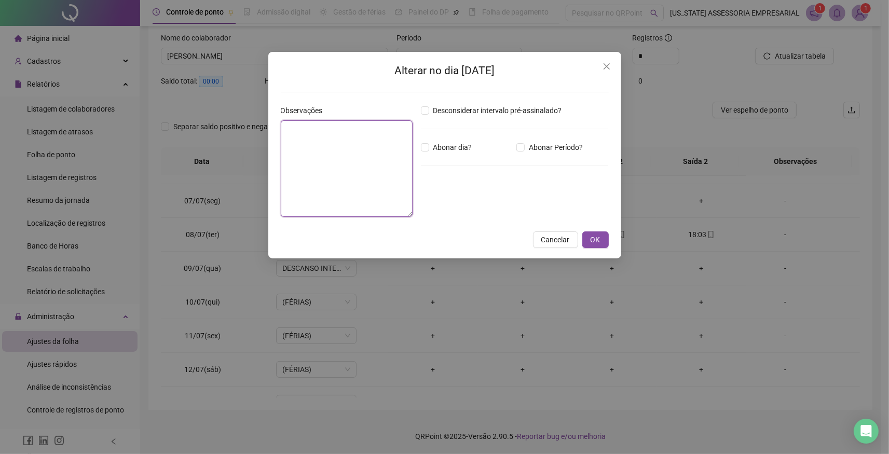
click at [309, 140] on textarea at bounding box center [347, 168] width 132 height 97
click at [325, 129] on textarea "********" at bounding box center [347, 168] width 132 height 97
click at [319, 129] on textarea "**********" at bounding box center [347, 168] width 132 height 97
drag, startPoint x: 371, startPoint y: 141, endPoint x: 281, endPoint y: 128, distance: 90.8
click at [281, 128] on textarea "**********" at bounding box center [347, 168] width 132 height 97
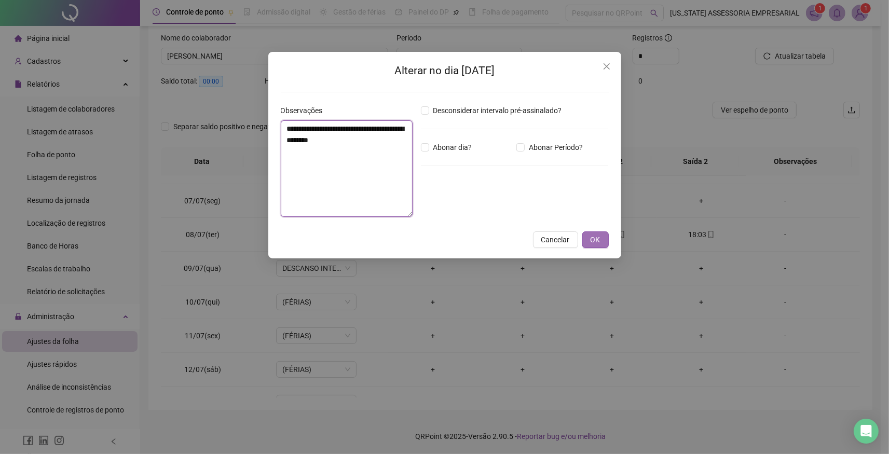
type textarea "**********"
click at [603, 240] on button "OK" at bounding box center [596, 240] width 26 height 17
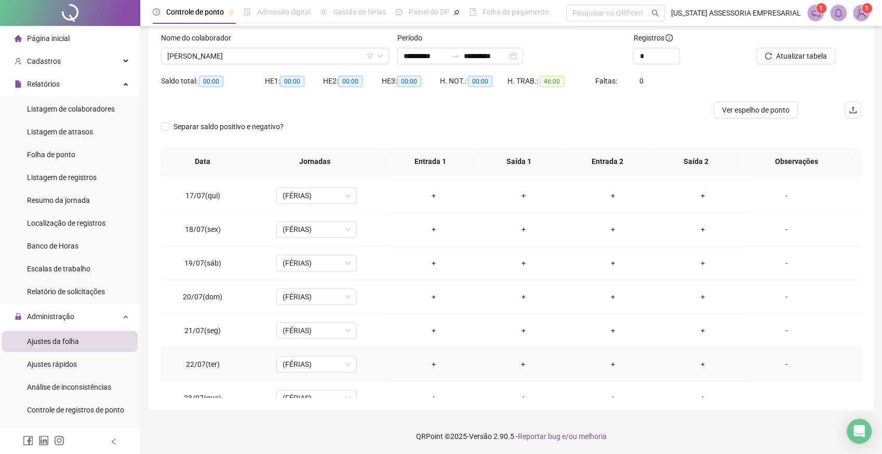
scroll to position [765, 0]
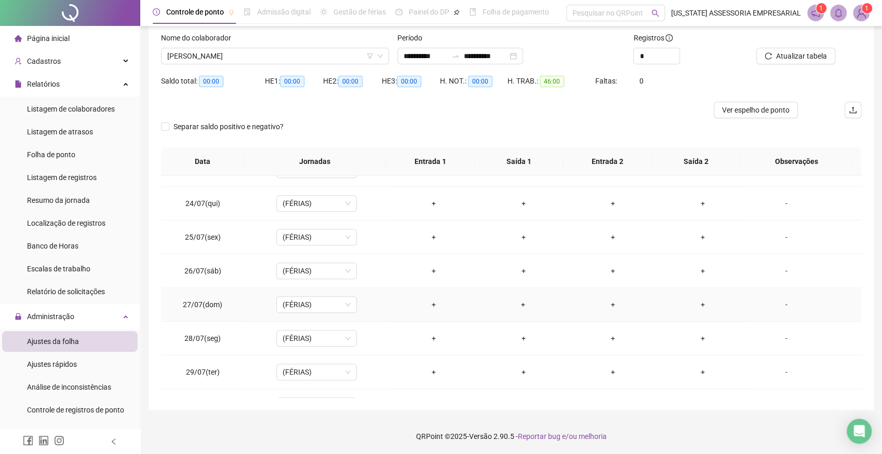
click at [780, 300] on div "-" at bounding box center [785, 304] width 61 height 11
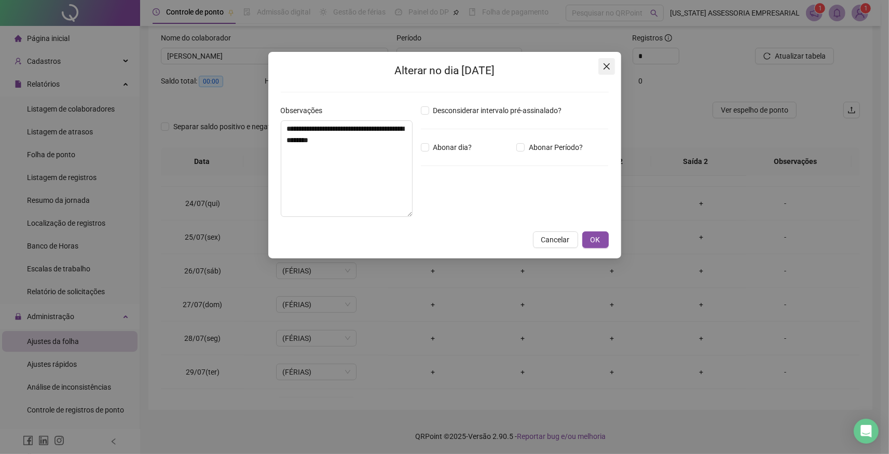
click at [604, 66] on icon "close" at bounding box center [607, 66] width 8 height 8
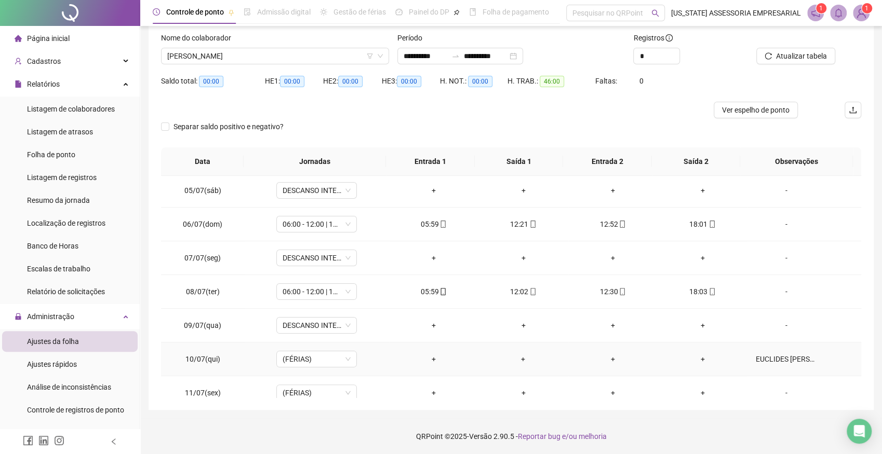
scroll to position [308, 0]
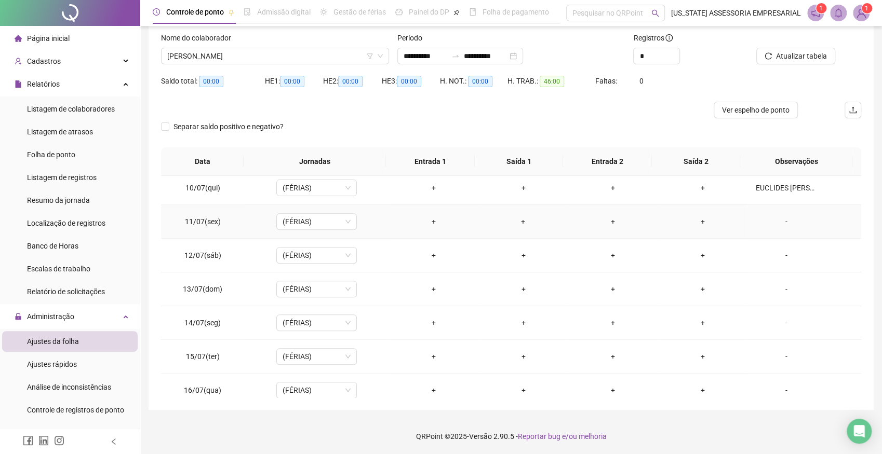
click at [776, 220] on div "-" at bounding box center [785, 221] width 61 height 11
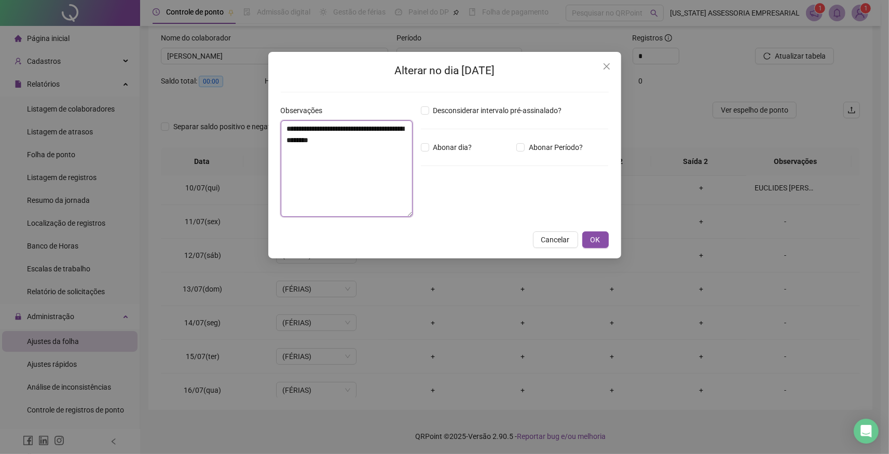
click at [324, 152] on textarea "**********" at bounding box center [347, 168] width 132 height 97
paste textarea "**********"
type textarea "**********"
click at [588, 241] on button "OK" at bounding box center [596, 240] width 26 height 17
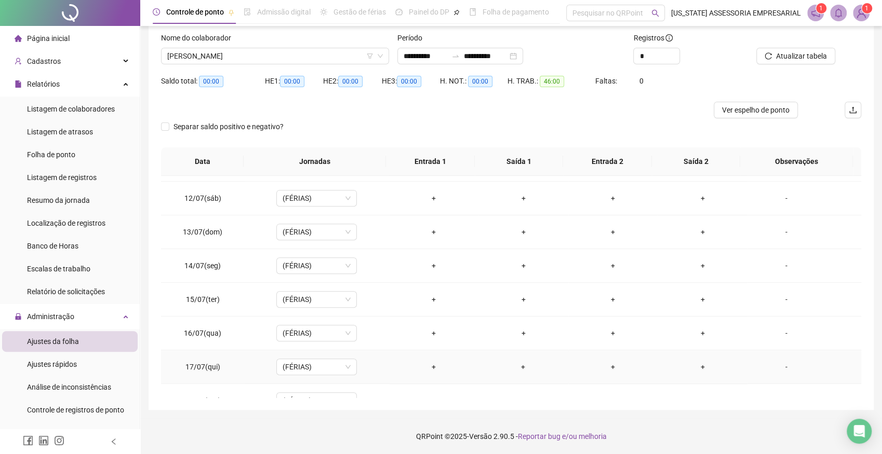
scroll to position [286, 0]
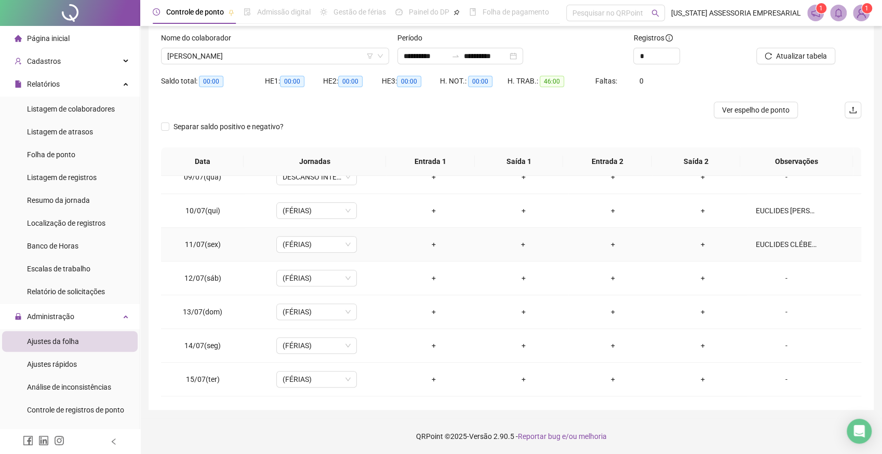
click at [768, 246] on div "EUCLIDES CLÉBER COBRIU AS FÉRIAS DO LEANDRO PEREIRA." at bounding box center [785, 244] width 61 height 11
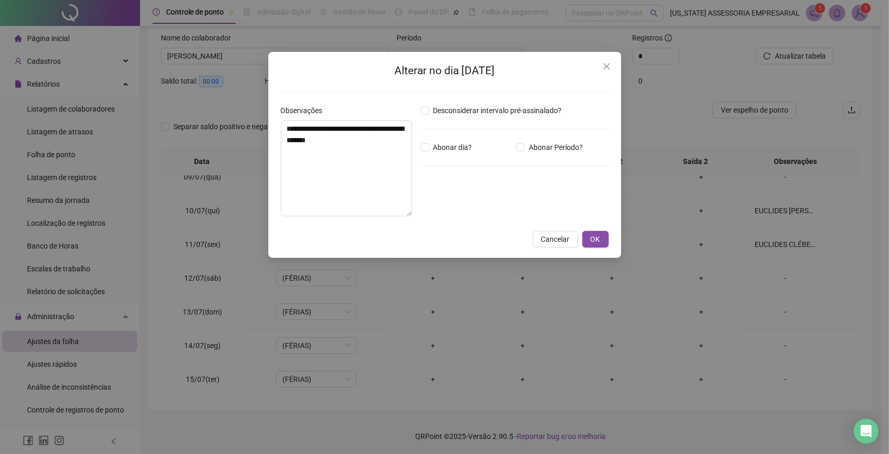
drag, startPoint x: 610, startPoint y: 68, endPoint x: 225, endPoint y: 9, distance: 388.7
click at [601, 66] on span "Close" at bounding box center [607, 66] width 17 height 8
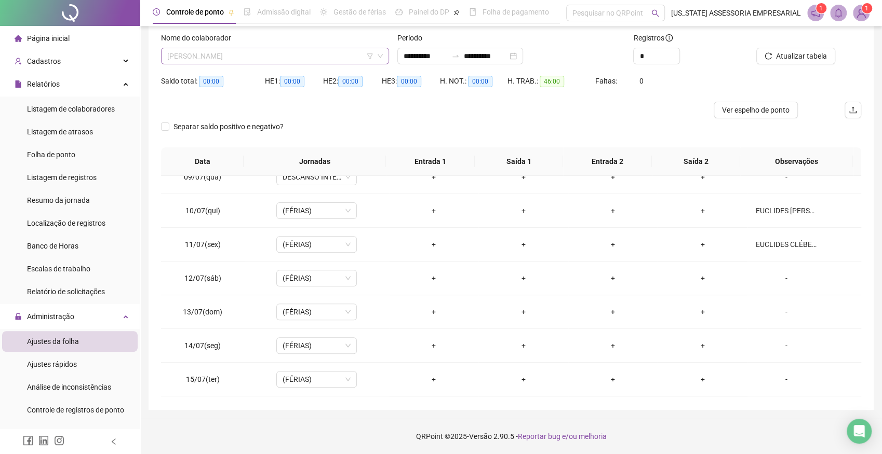
click at [291, 51] on span "LEANDRO PEREIRA DOS SANTOS" at bounding box center [274, 56] width 215 height 16
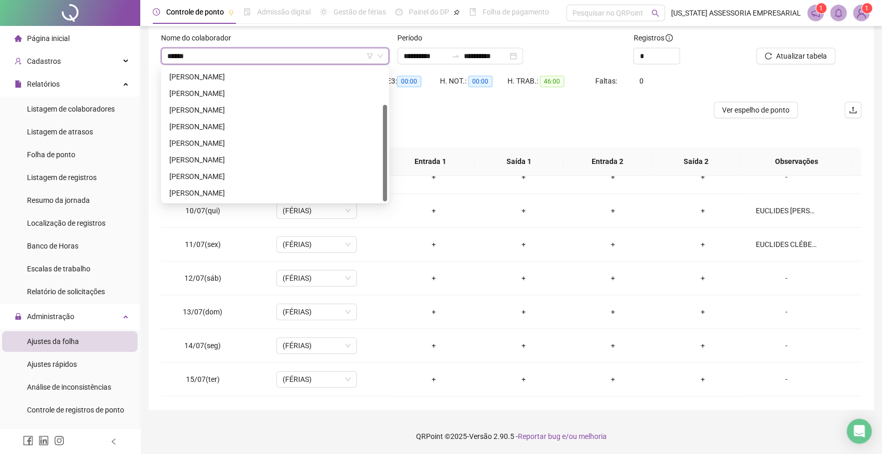
scroll to position [0, 0]
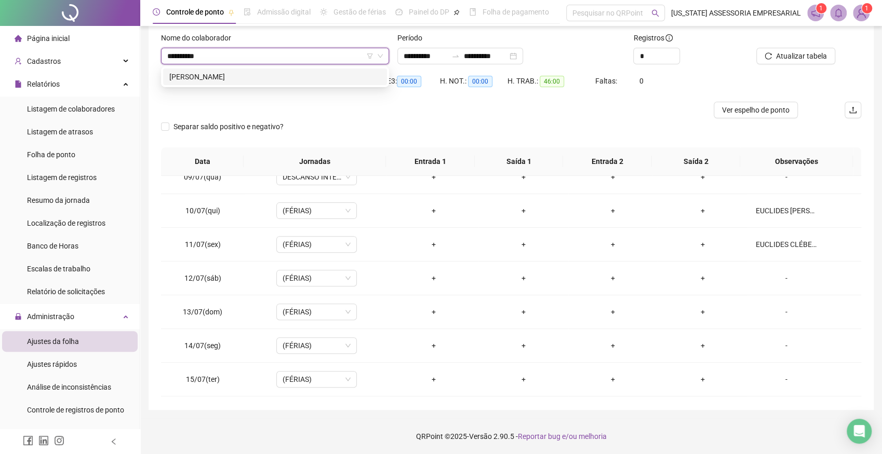
type input "**********"
drag, startPoint x: 254, startPoint y: 73, endPoint x: 445, endPoint y: 39, distance: 194.0
click at [253, 73] on div "MARCIO FERREIRA DA SILVA" at bounding box center [274, 76] width 211 height 11
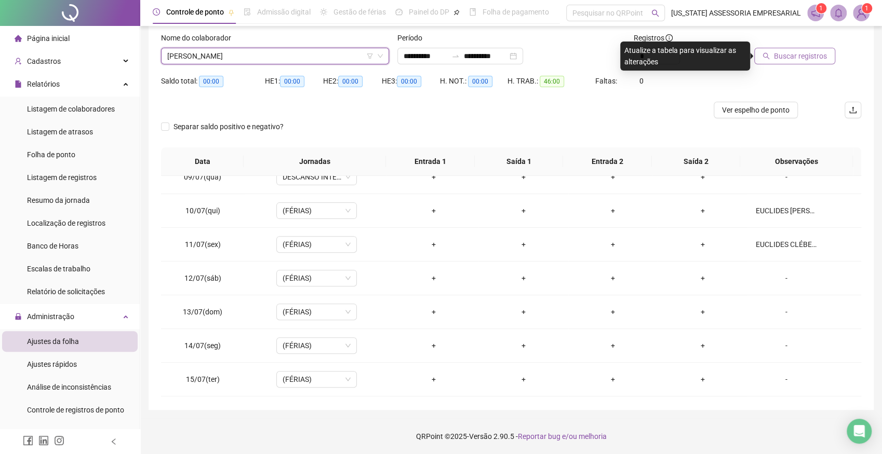
click at [799, 57] on span "Buscar registros" at bounding box center [800, 55] width 53 height 11
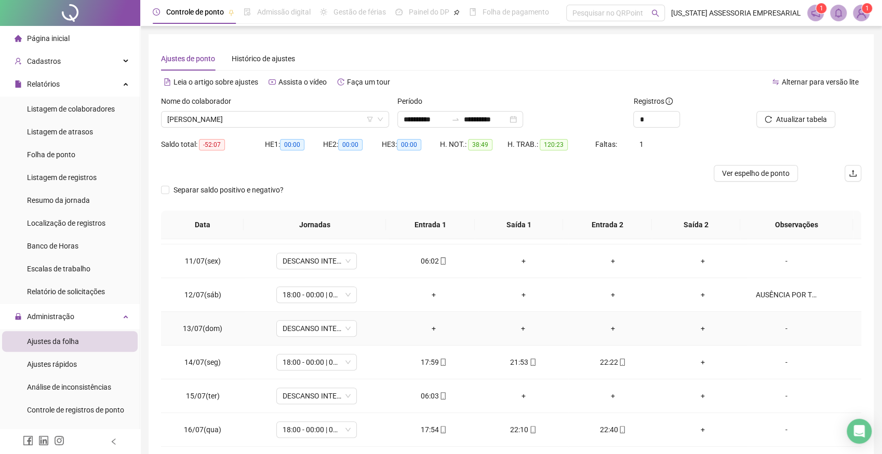
scroll to position [343, 0]
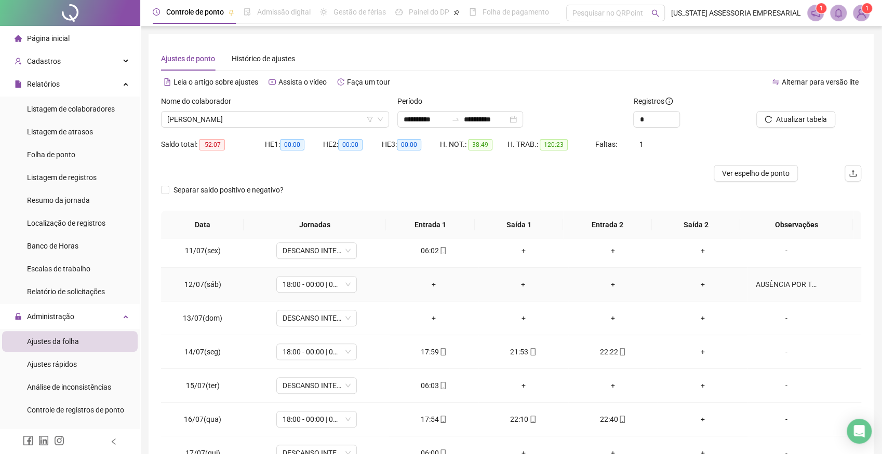
click at [761, 288] on div "AUSÊNCIA POR TROCA DE PLANTÃO COM JOSIVAN DE OLIVEIRA SILVA" at bounding box center [785, 284] width 61 height 11
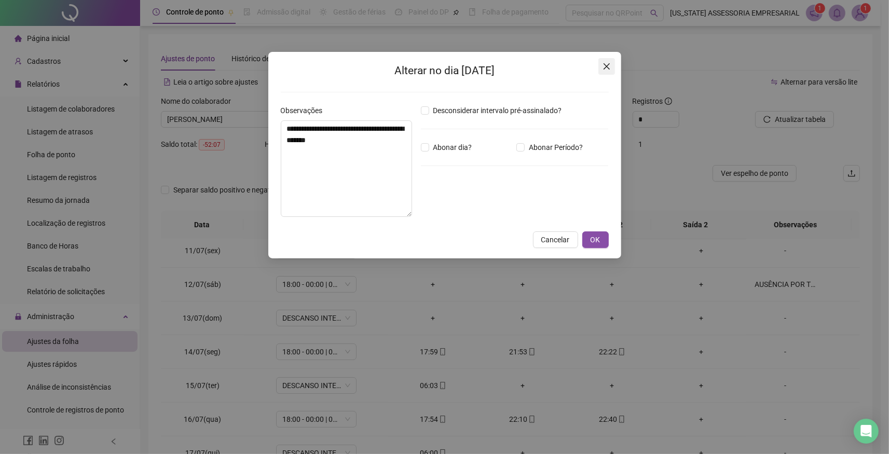
click at [608, 66] on icon "close" at bounding box center [606, 66] width 6 height 6
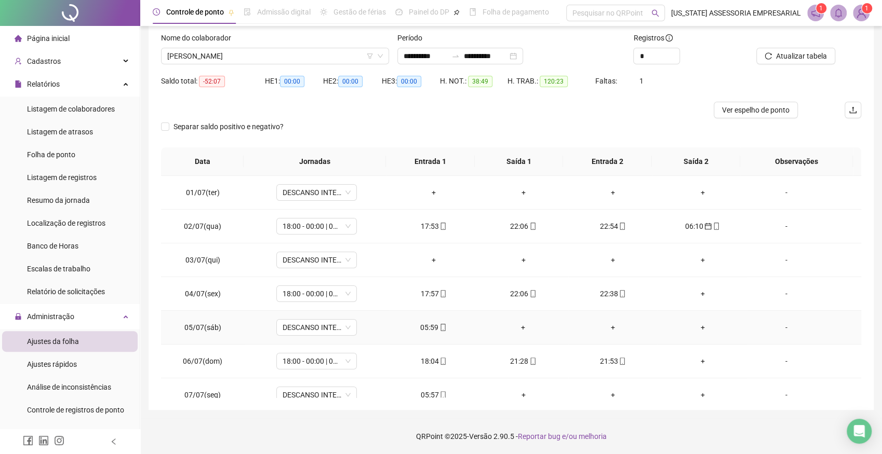
scroll to position [0, 0]
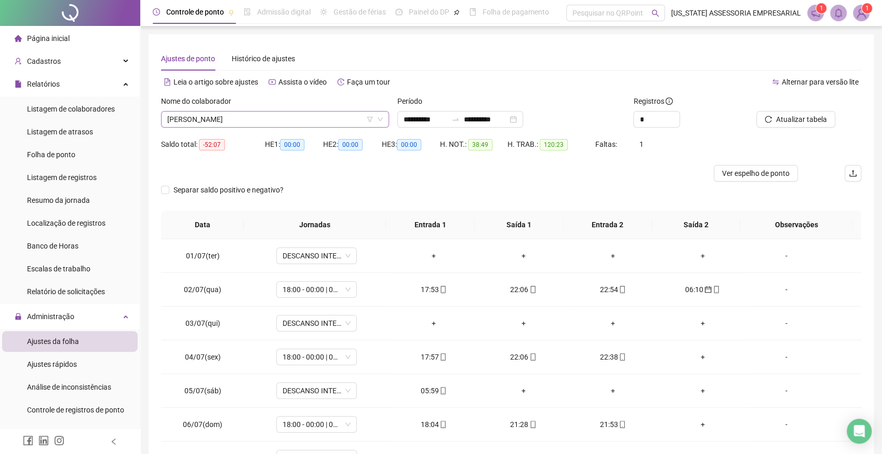
click at [289, 117] on span "MARCIO FERREIRA DA SILVA" at bounding box center [274, 120] width 215 height 16
type input "**********"
drag, startPoint x: 238, startPoint y: 141, endPoint x: 563, endPoint y: 137, distance: 324.5
click at [239, 140] on div "ROMARIO ALMEIDA DA SILVA" at bounding box center [274, 139] width 211 height 11
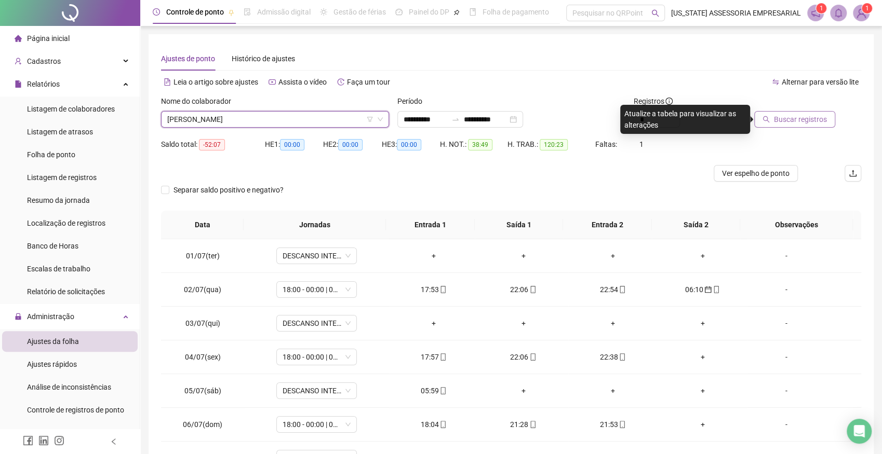
click at [807, 112] on button "Buscar registros" at bounding box center [794, 119] width 81 height 17
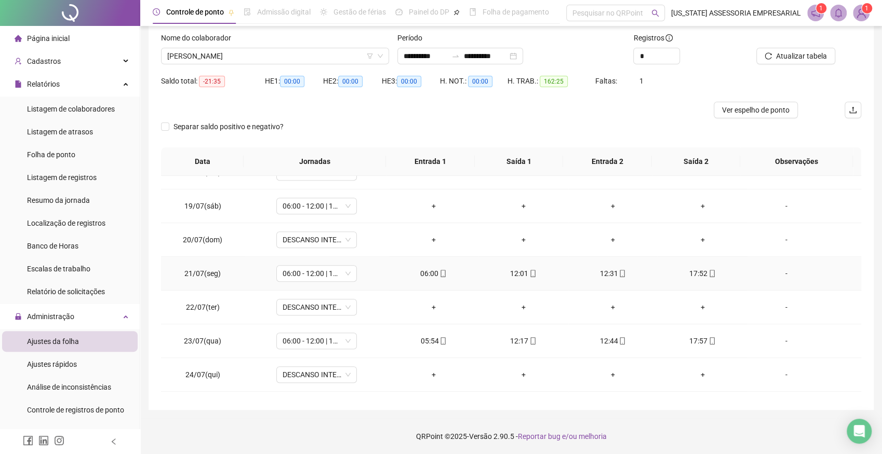
scroll to position [537, 0]
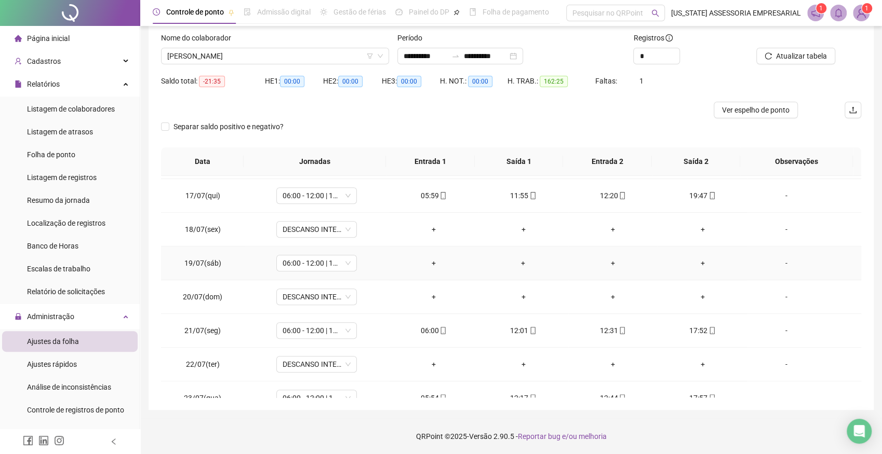
click at [776, 262] on div "-" at bounding box center [785, 263] width 61 height 11
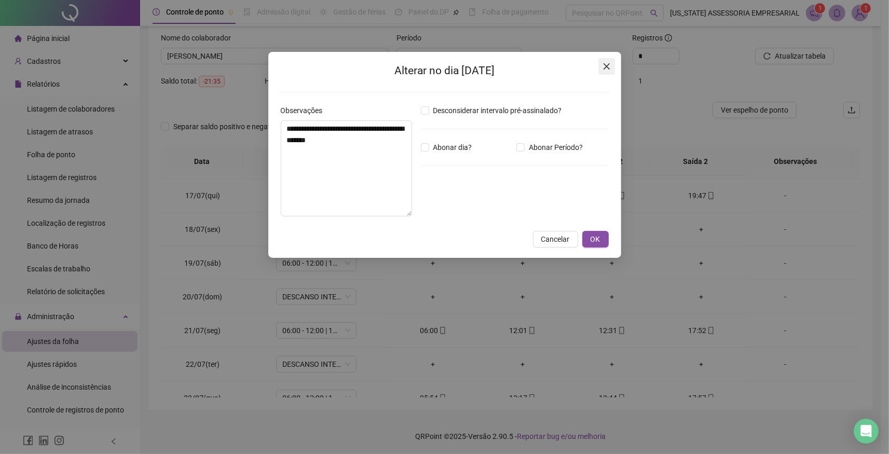
click at [605, 66] on icon "close" at bounding box center [606, 66] width 6 height 6
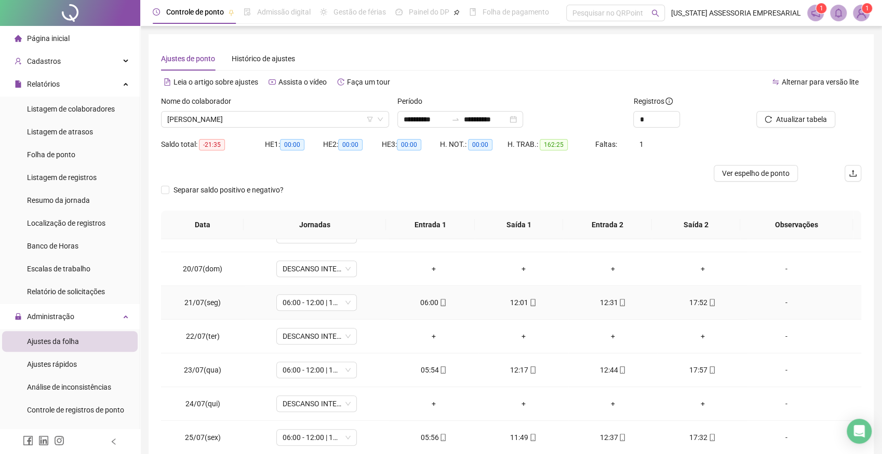
scroll to position [514, 0]
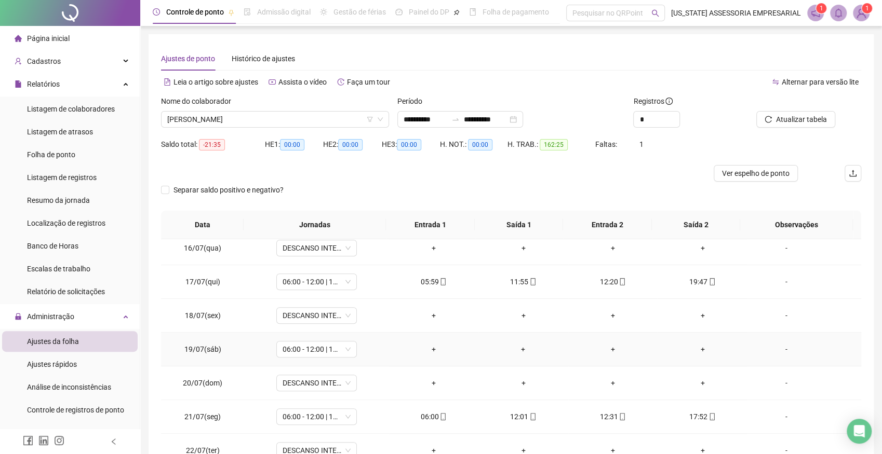
click at [780, 349] on div "-" at bounding box center [785, 349] width 61 height 11
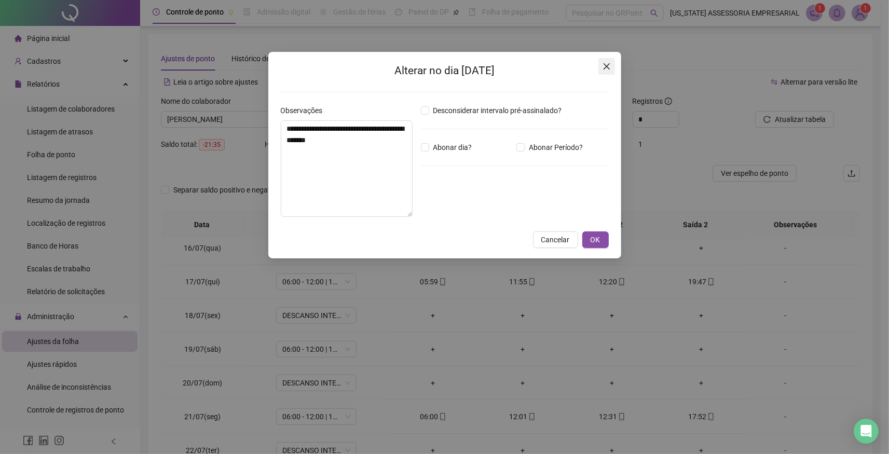
click at [604, 66] on icon "close" at bounding box center [607, 66] width 8 height 8
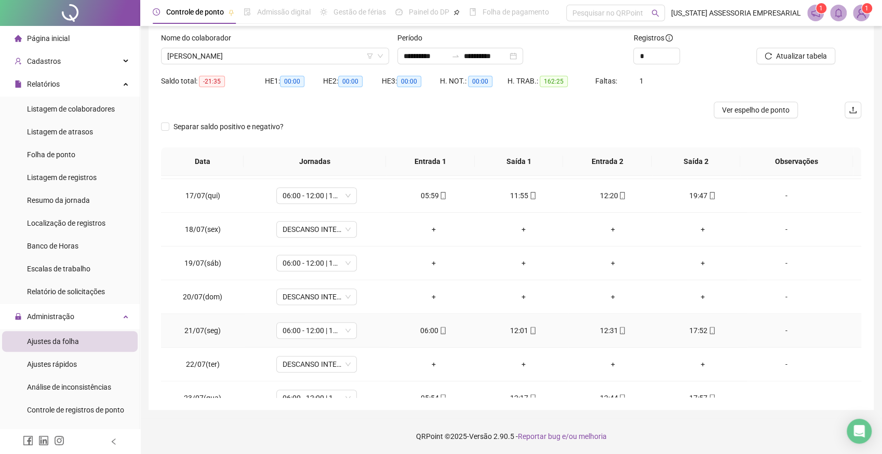
scroll to position [480, 0]
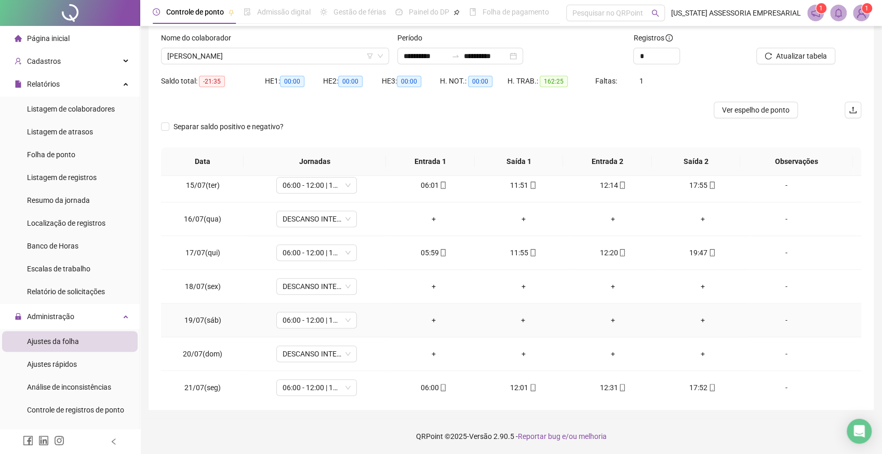
click at [778, 320] on div "-" at bounding box center [785, 320] width 61 height 11
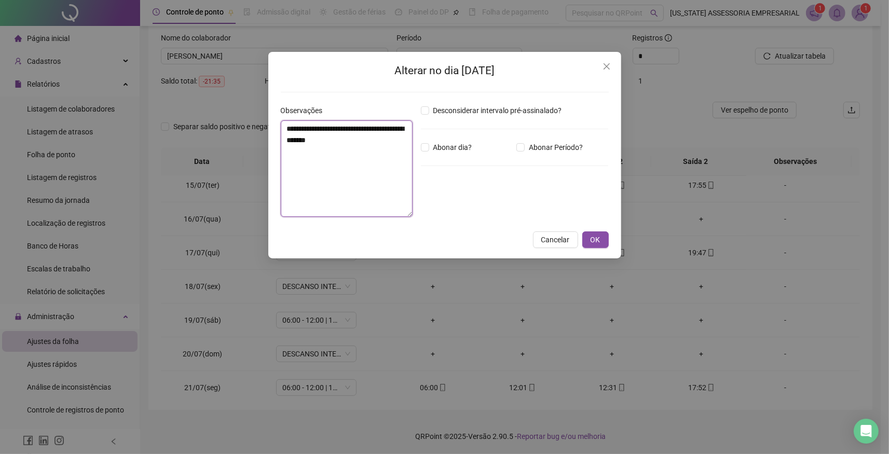
click at [347, 146] on textarea "**********" at bounding box center [347, 168] width 132 height 97
type textarea "**********"
click at [604, 65] on icon "close" at bounding box center [607, 66] width 8 height 8
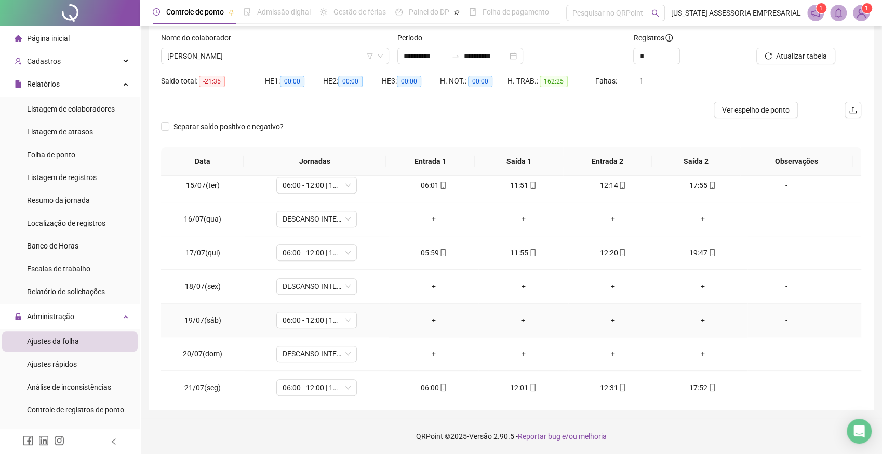
click at [779, 316] on div "-" at bounding box center [785, 320] width 61 height 11
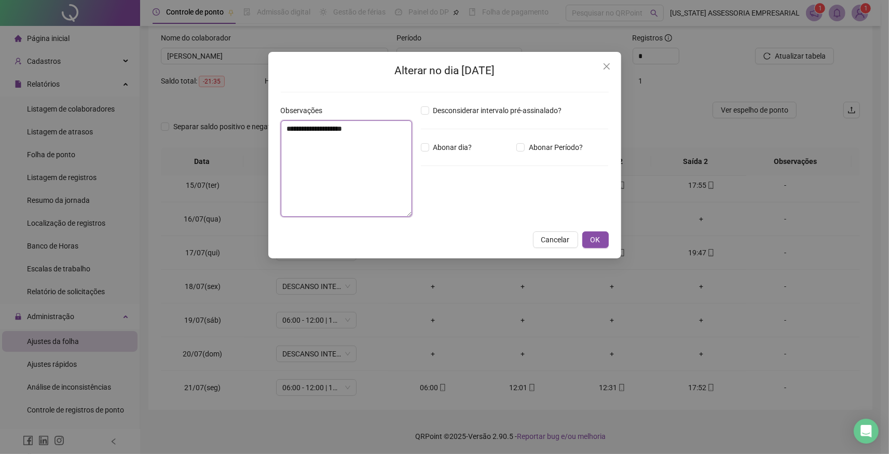
click at [346, 137] on textarea "**********" at bounding box center [347, 168] width 132 height 97
paste textarea "**********"
click at [406, 128] on textarea "**********" at bounding box center [347, 168] width 132 height 97
type textarea "**********"
click at [591, 237] on span "OK" at bounding box center [596, 239] width 10 height 11
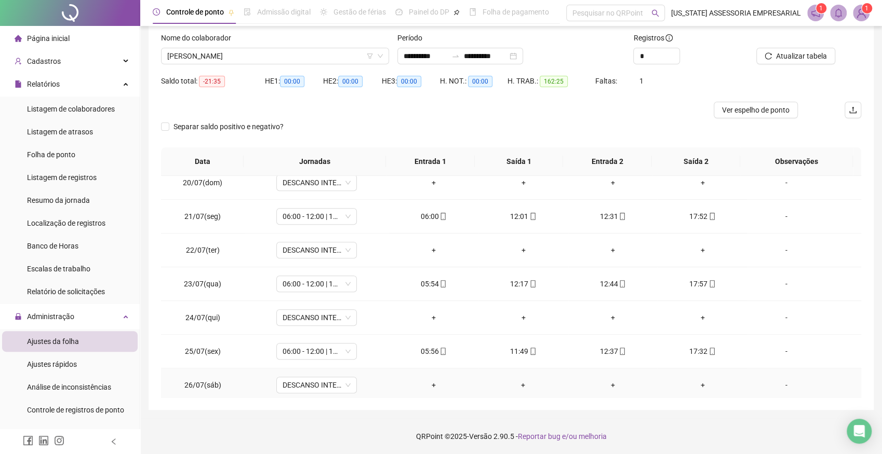
scroll to position [423, 0]
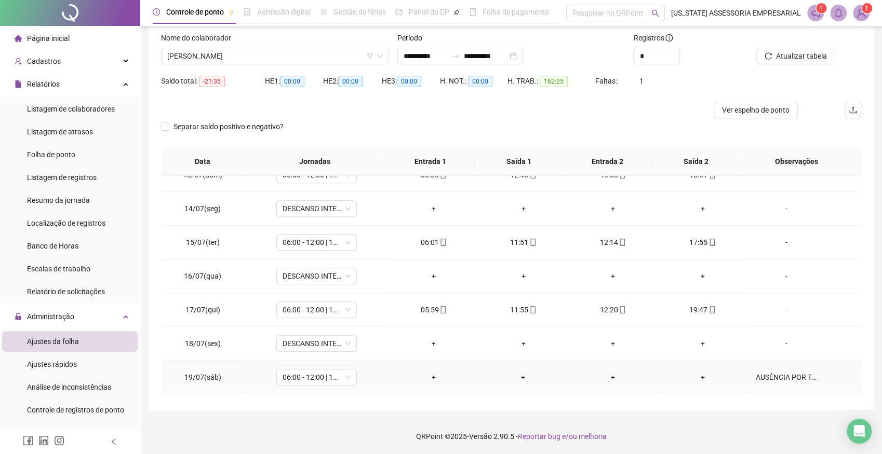
click at [795, 374] on div "AUSÊNCIA POR TROCA DE PLANTÃO." at bounding box center [785, 377] width 61 height 11
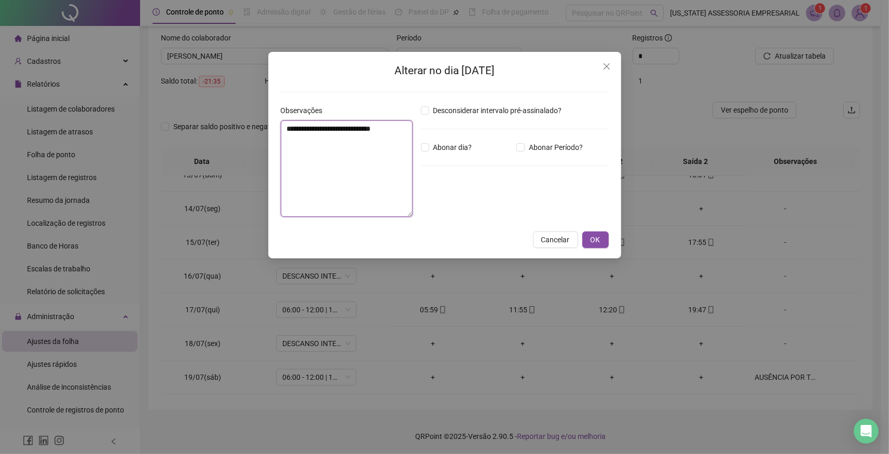
click at [331, 143] on textarea "**********" at bounding box center [347, 168] width 132 height 97
click at [599, 234] on button "OK" at bounding box center [596, 240] width 26 height 17
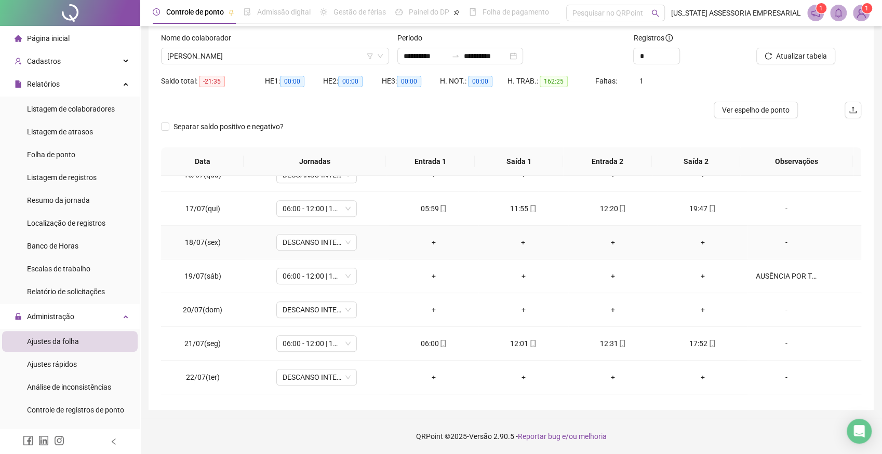
scroll to position [480, 0]
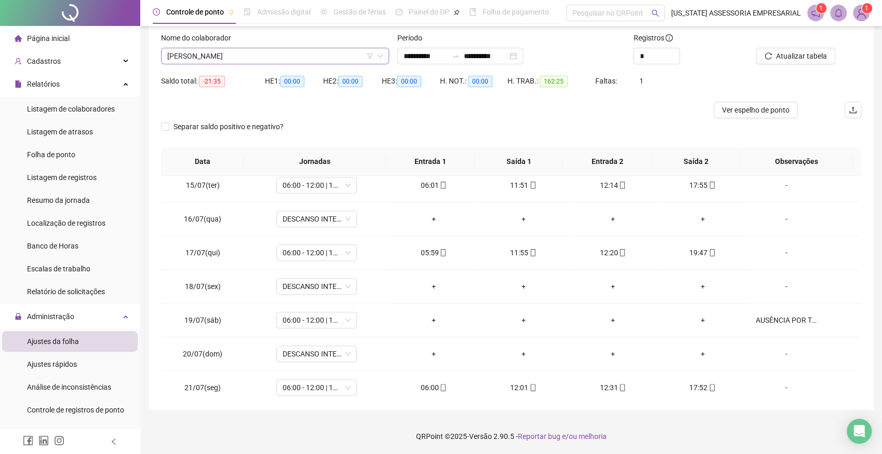
drag, startPoint x: 271, startPoint y: 52, endPoint x: 279, endPoint y: 58, distance: 9.7
click at [272, 53] on span "ROMARIO ALMEIDA DA SILVA" at bounding box center [274, 56] width 215 height 16
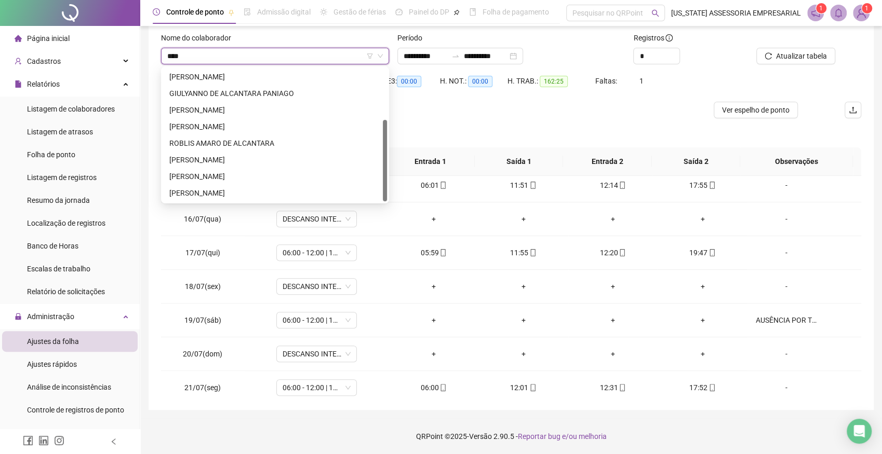
scroll to position [0, 0]
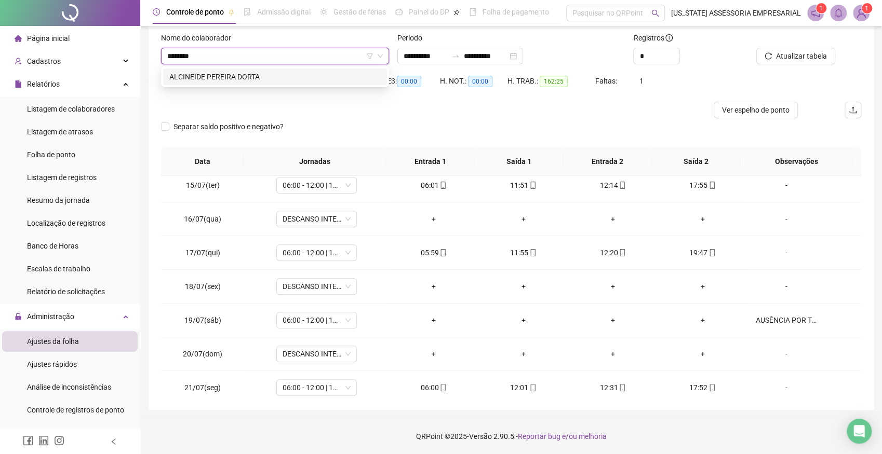
type input "*********"
drag, startPoint x: 239, startPoint y: 79, endPoint x: 234, endPoint y: 74, distance: 6.6
click at [237, 77] on div "ALCINEIDE PEREIRA DORTA" at bounding box center [274, 76] width 211 height 11
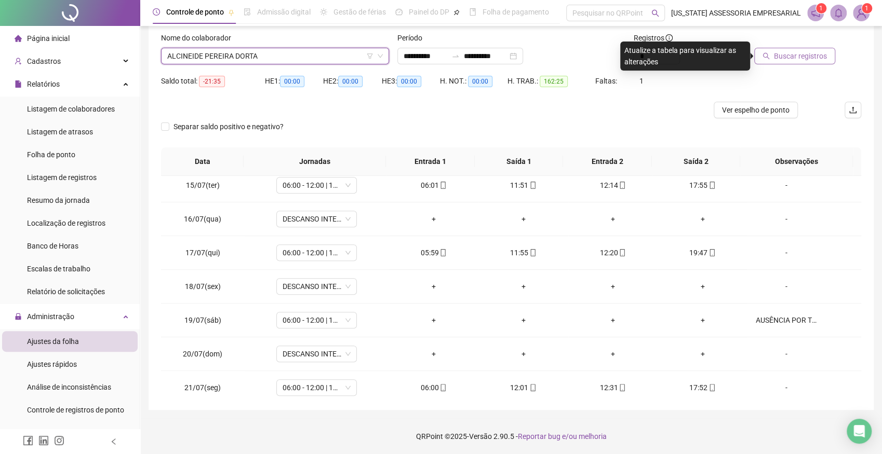
click at [791, 58] on span "Buscar registros" at bounding box center [800, 55] width 53 height 11
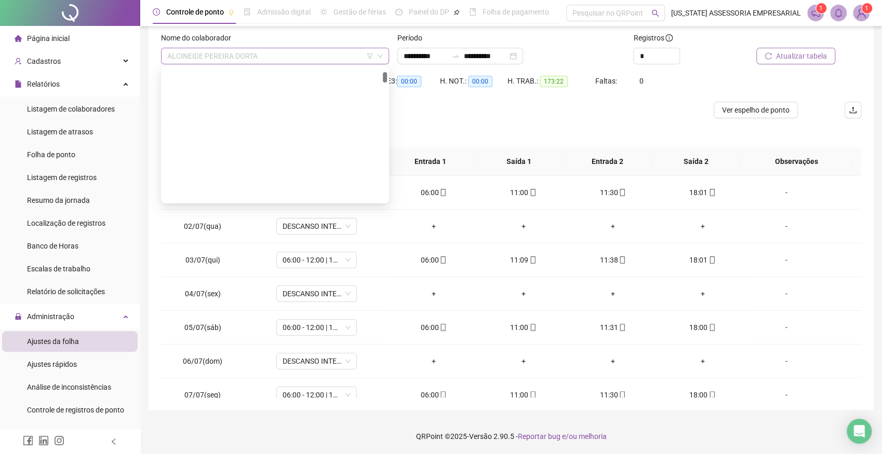
click at [263, 55] on span "ALCINEIDE PEREIRA DORTA" at bounding box center [274, 56] width 215 height 16
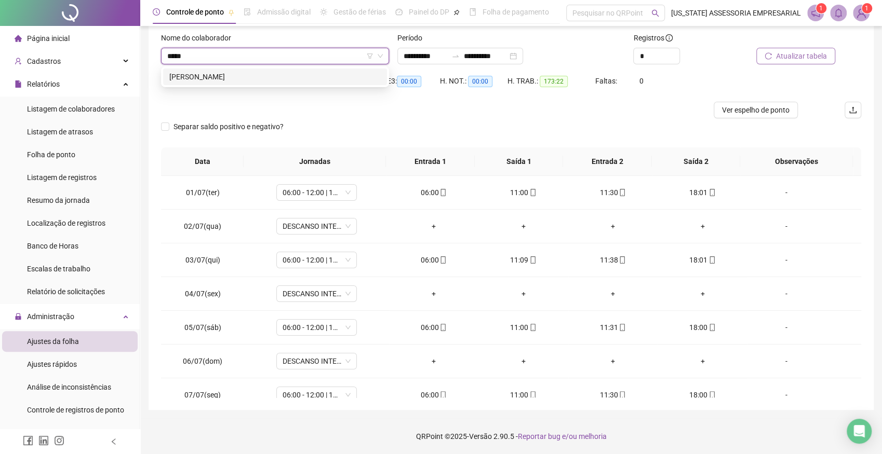
type input "******"
drag, startPoint x: 234, startPoint y: 74, endPoint x: 14, endPoint y: 134, distance: 228.2
click at [233, 74] on div "LUZIEL MOREIRA ROCHA" at bounding box center [274, 76] width 211 height 11
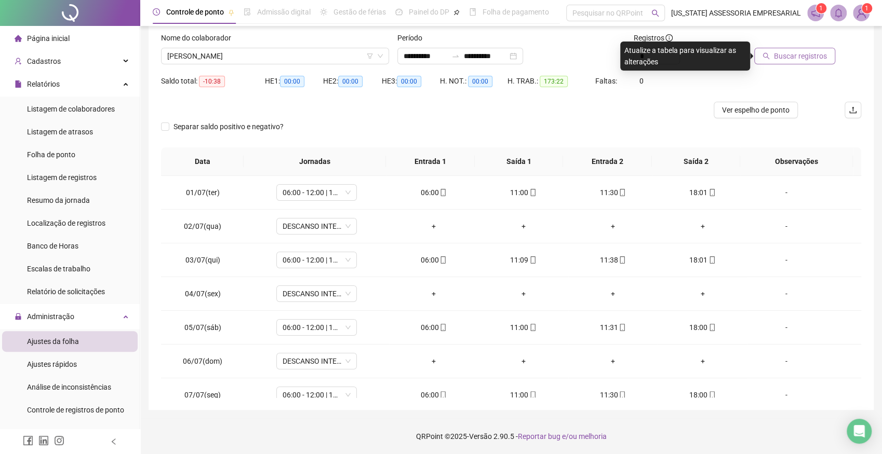
click at [788, 56] on span "Buscar registros" at bounding box center [800, 55] width 53 height 11
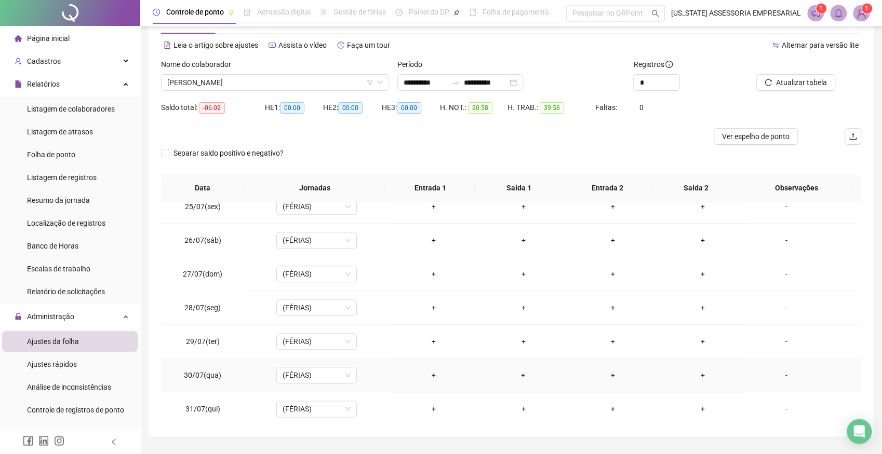
scroll to position [63, 0]
